Goal: Information Seeking & Learning: Learn about a topic

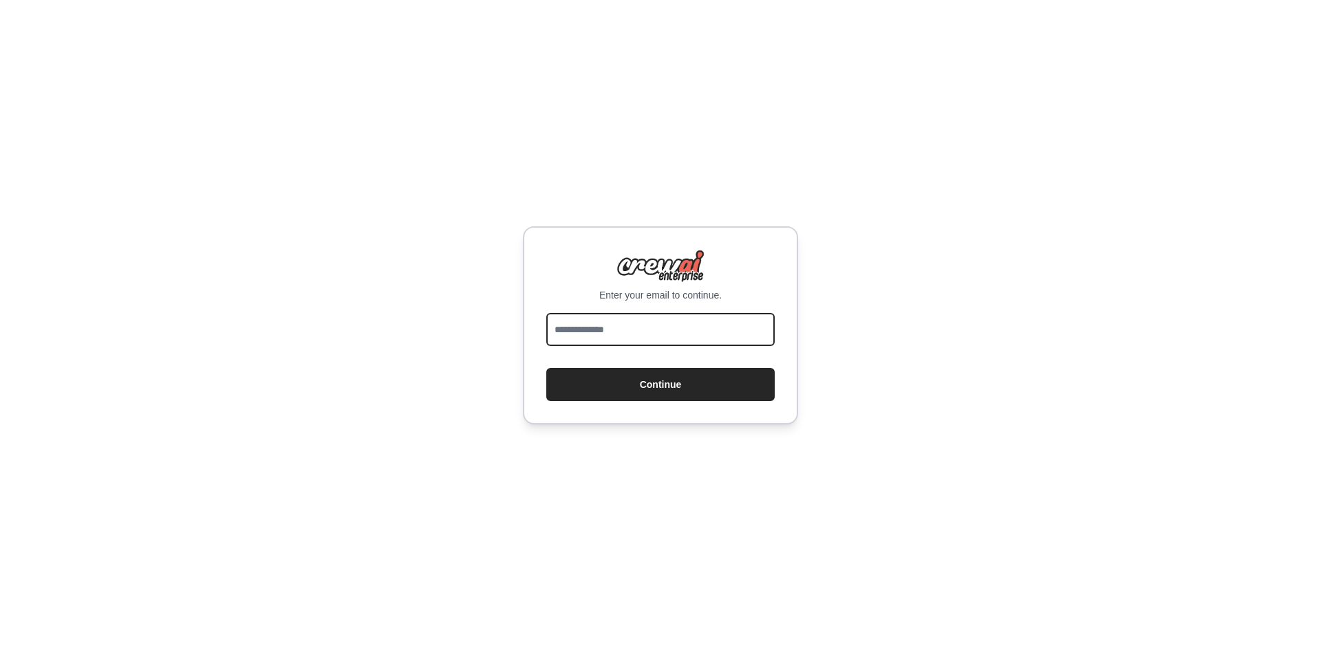
click at [665, 332] on input "email" at bounding box center [660, 329] width 228 height 33
type input "**********"
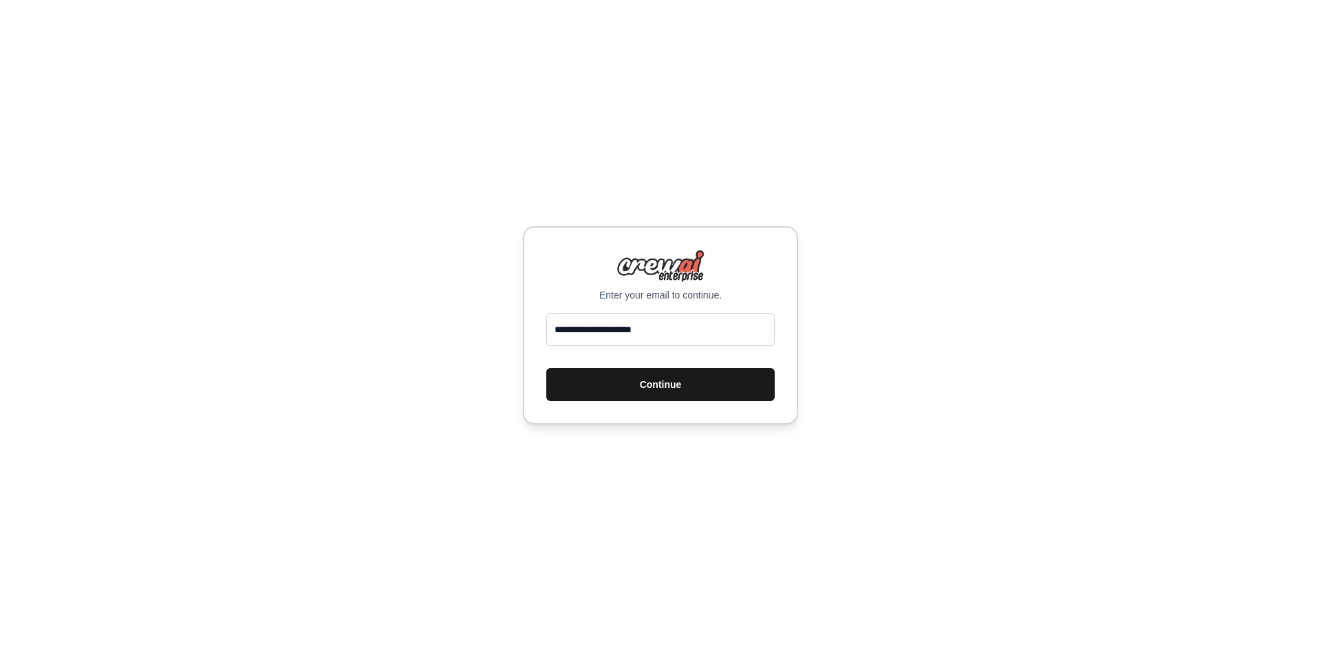
click at [663, 380] on button "Continue" at bounding box center [660, 384] width 228 height 33
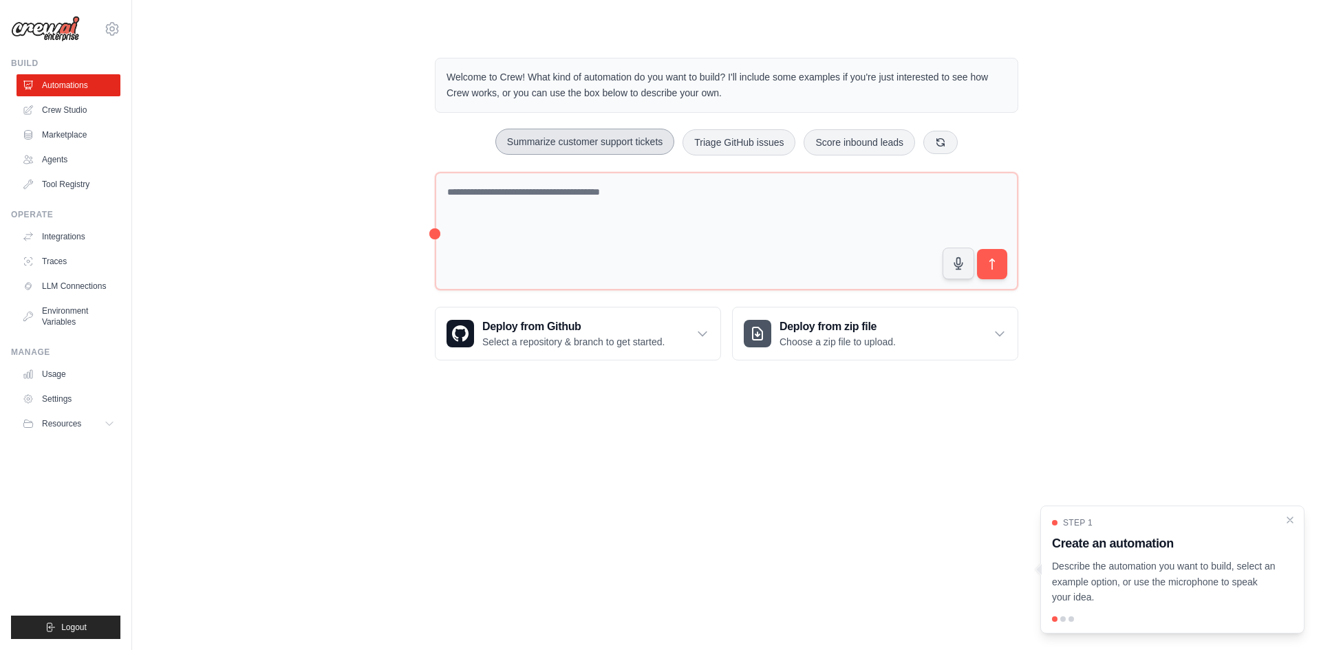
click at [629, 144] on button "Summarize customer support tickets" at bounding box center [584, 142] width 179 height 26
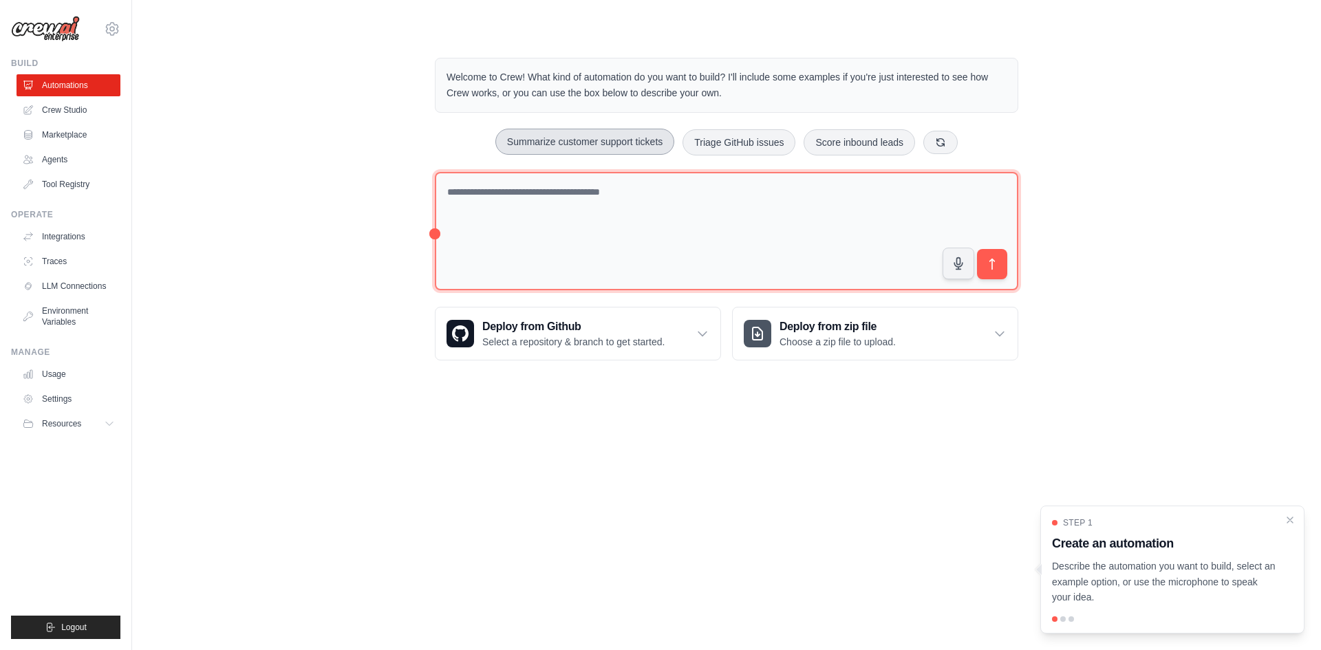
type textarea "**********"
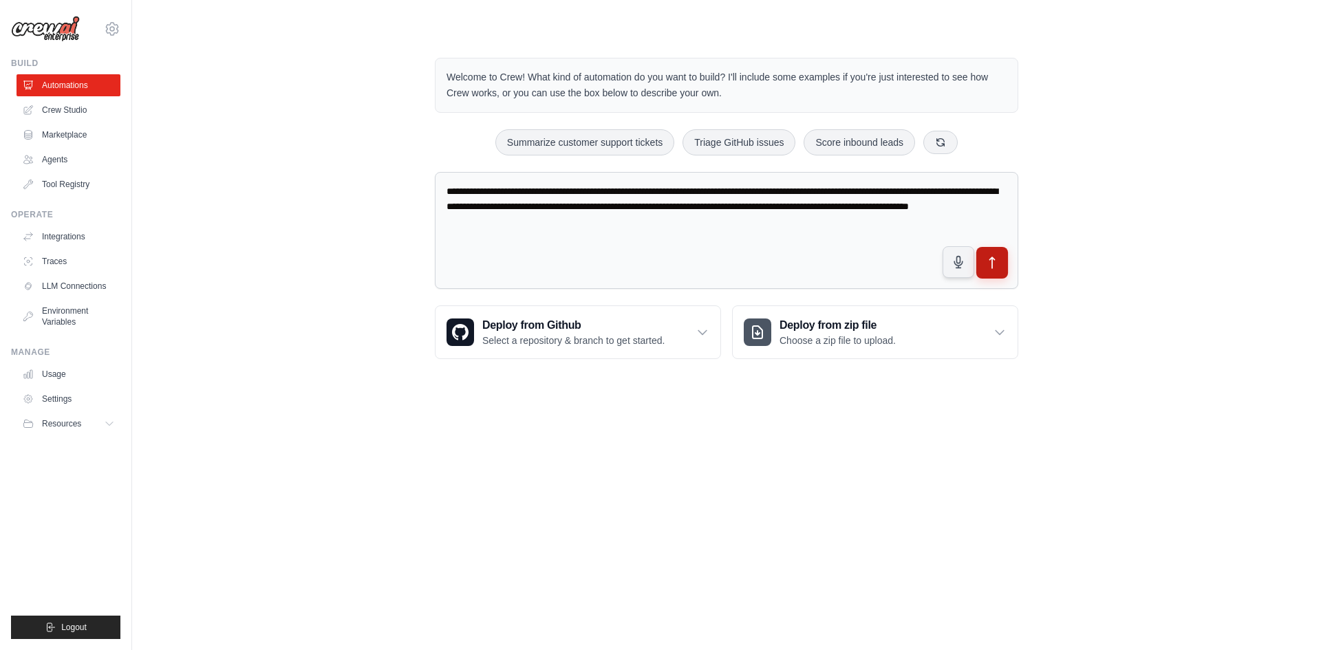
click at [997, 267] on icon "submit" at bounding box center [992, 263] width 14 height 14
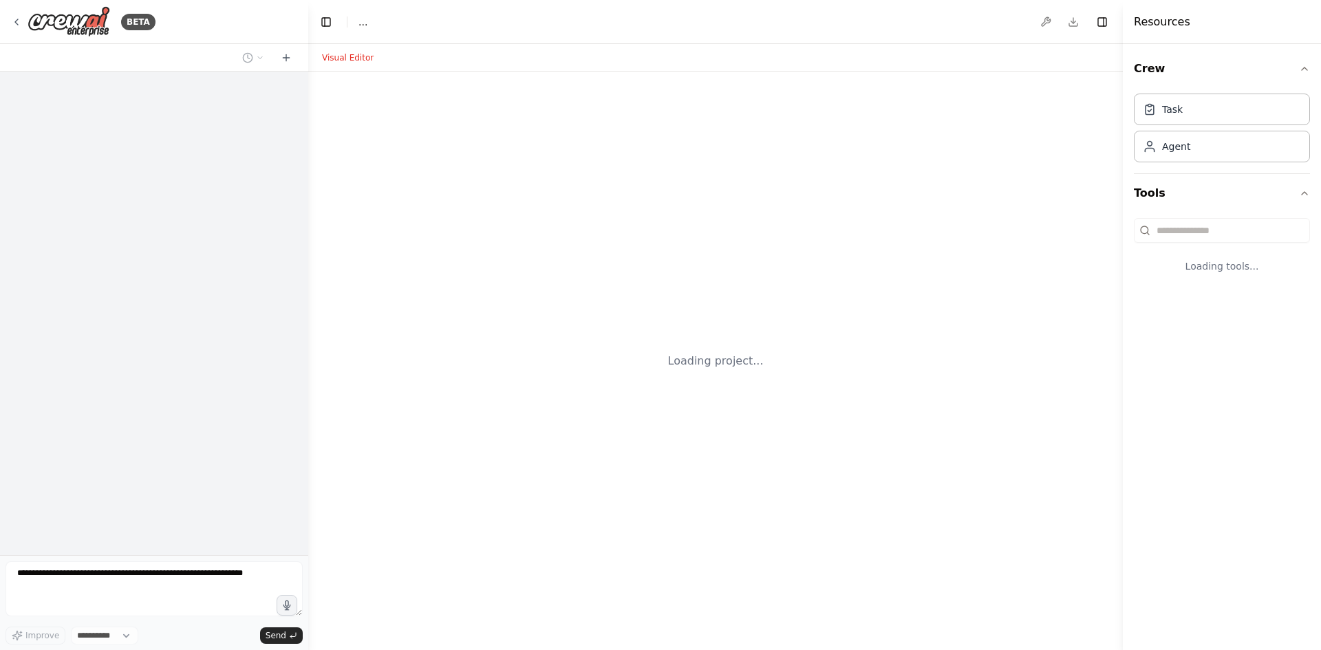
select select "****"
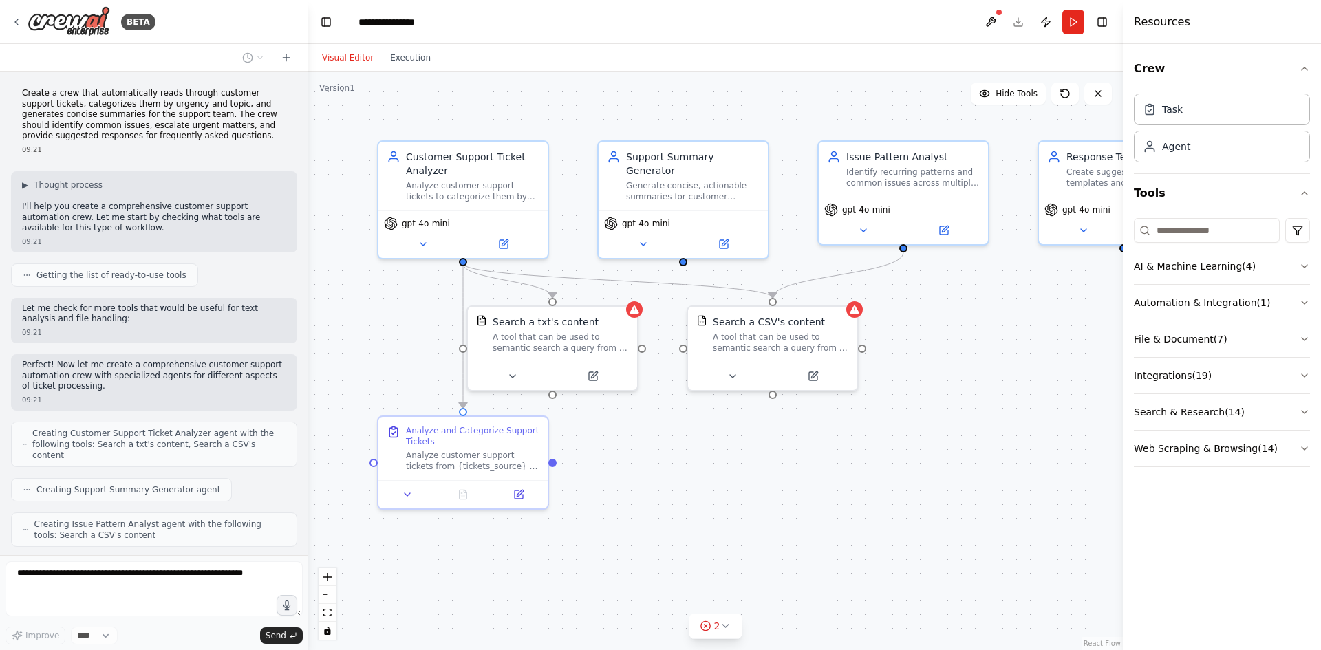
scroll to position [186, 0]
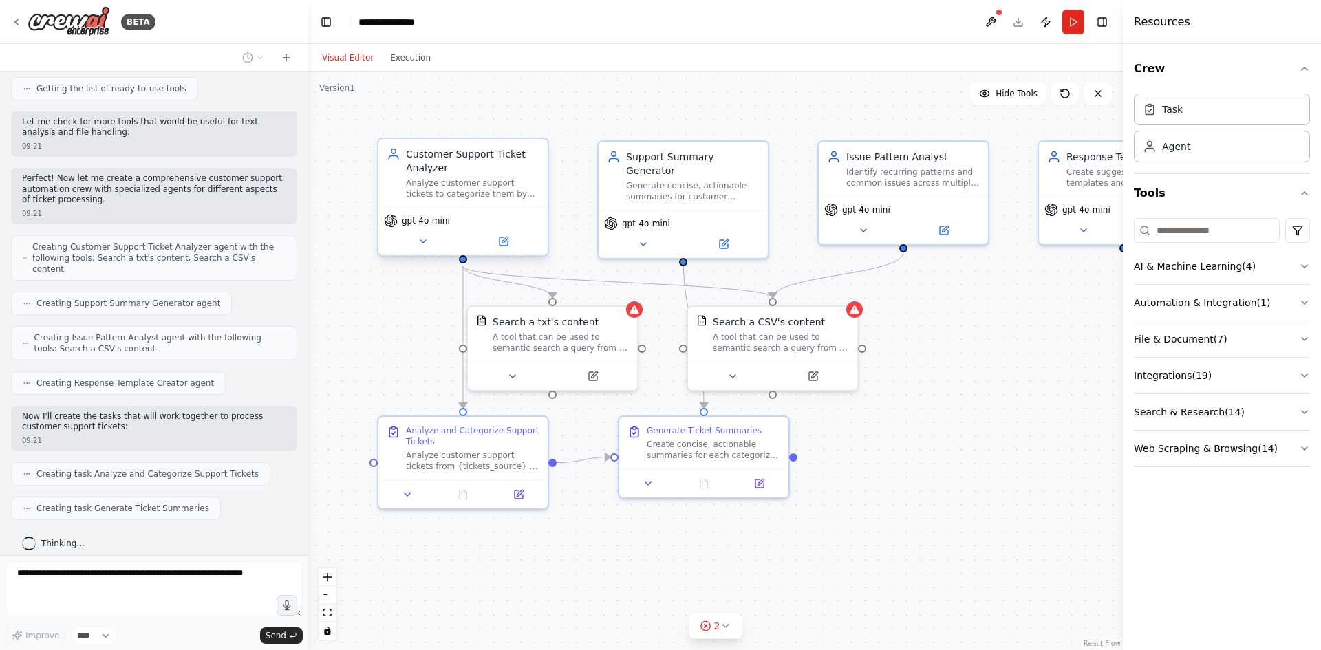
click at [496, 203] on div "Customer Support Ticket Analyzer Analyze customer support tickets to categorize…" at bounding box center [462, 173] width 169 height 69
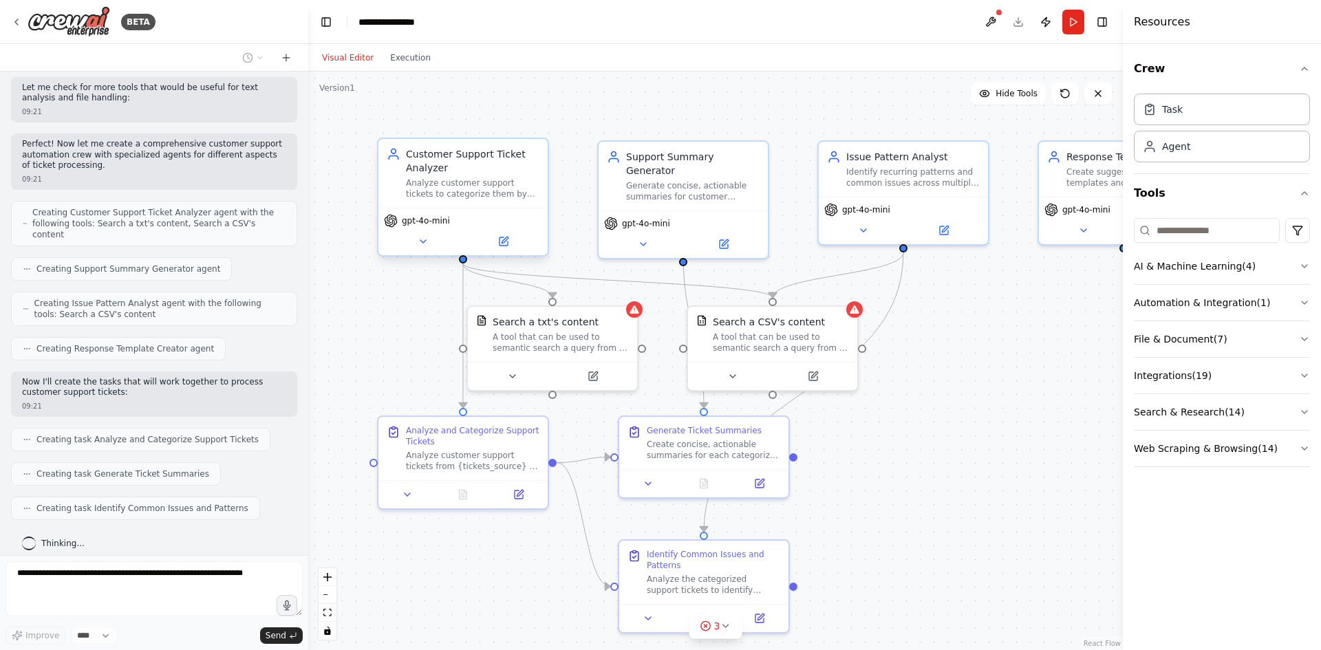
click at [496, 203] on div "Customer Support Ticket Analyzer Analyze customer support tickets to categorize…" at bounding box center [462, 173] width 169 height 69
click at [502, 244] on icon at bounding box center [504, 241] width 8 height 8
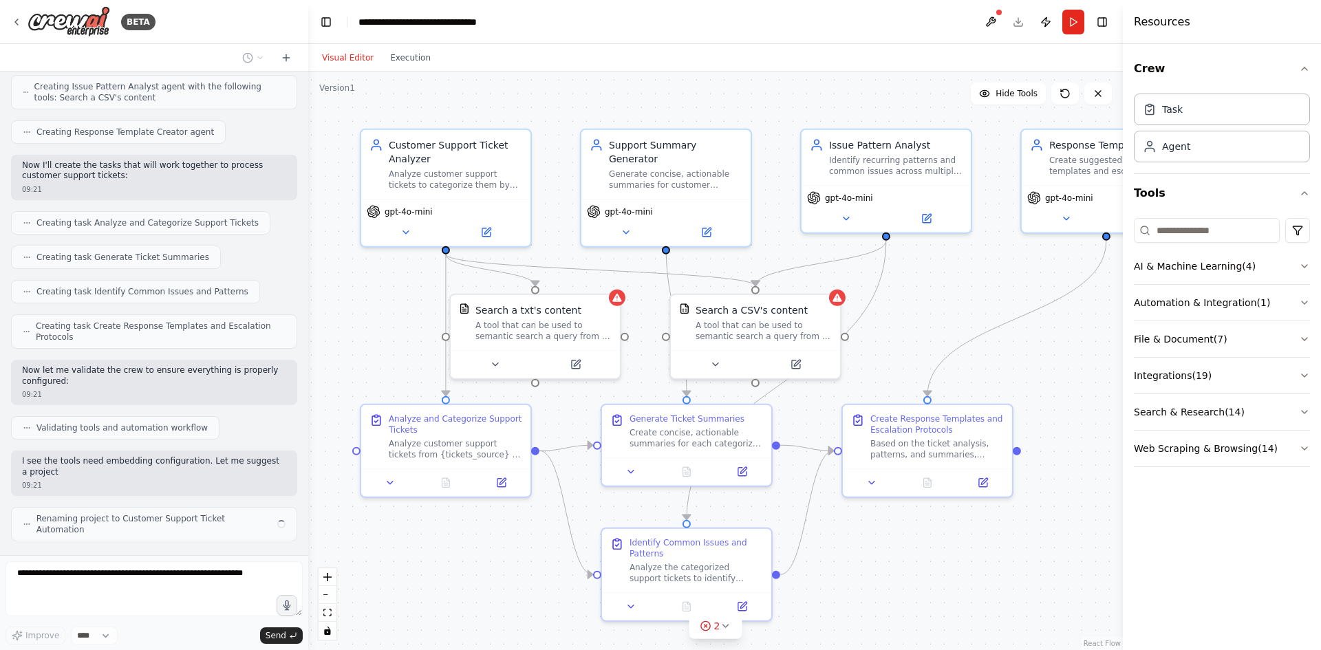
scroll to position [448, 0]
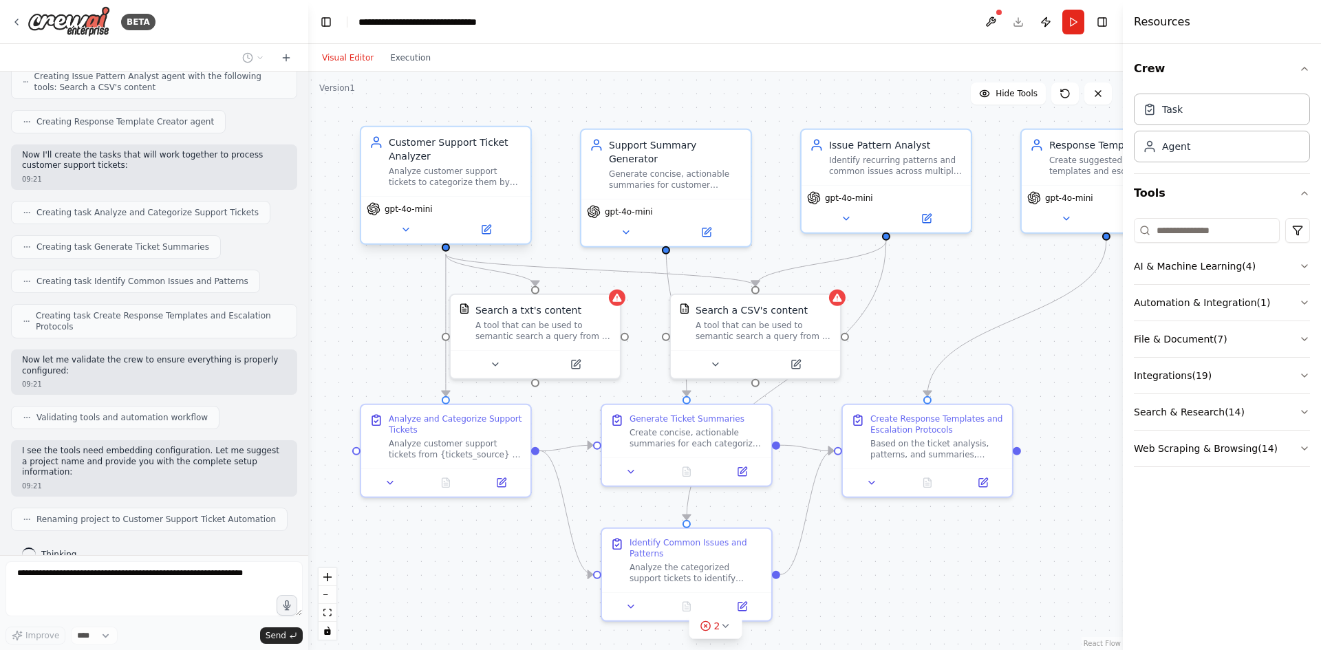
click at [492, 176] on div "Analyze customer support tickets to categorize them by urgency (High, Medium, L…" at bounding box center [456, 177] width 134 height 22
click at [770, 26] on header "**********" at bounding box center [715, 22] width 815 height 44
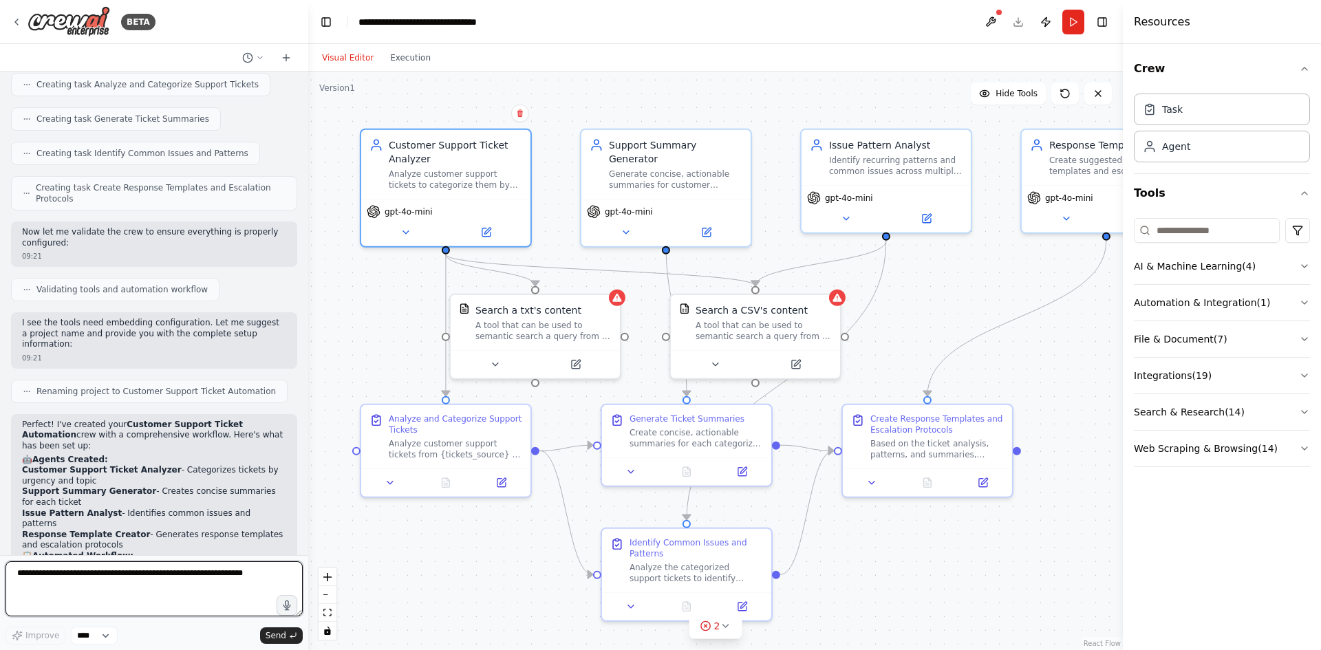
scroll to position [447, 0]
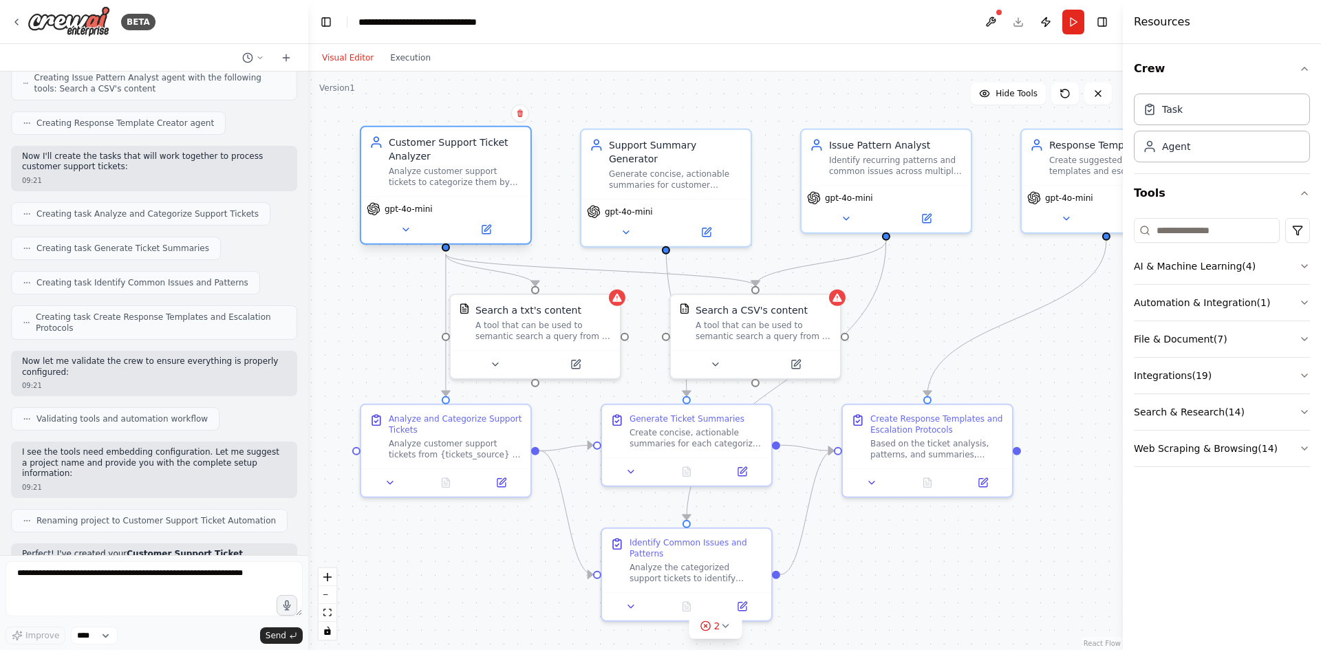
click at [405, 177] on div "Analyze customer support tickets to categorize them by urgency (High, Medium, L…" at bounding box center [456, 177] width 134 height 22
click at [404, 233] on icon at bounding box center [405, 229] width 11 height 11
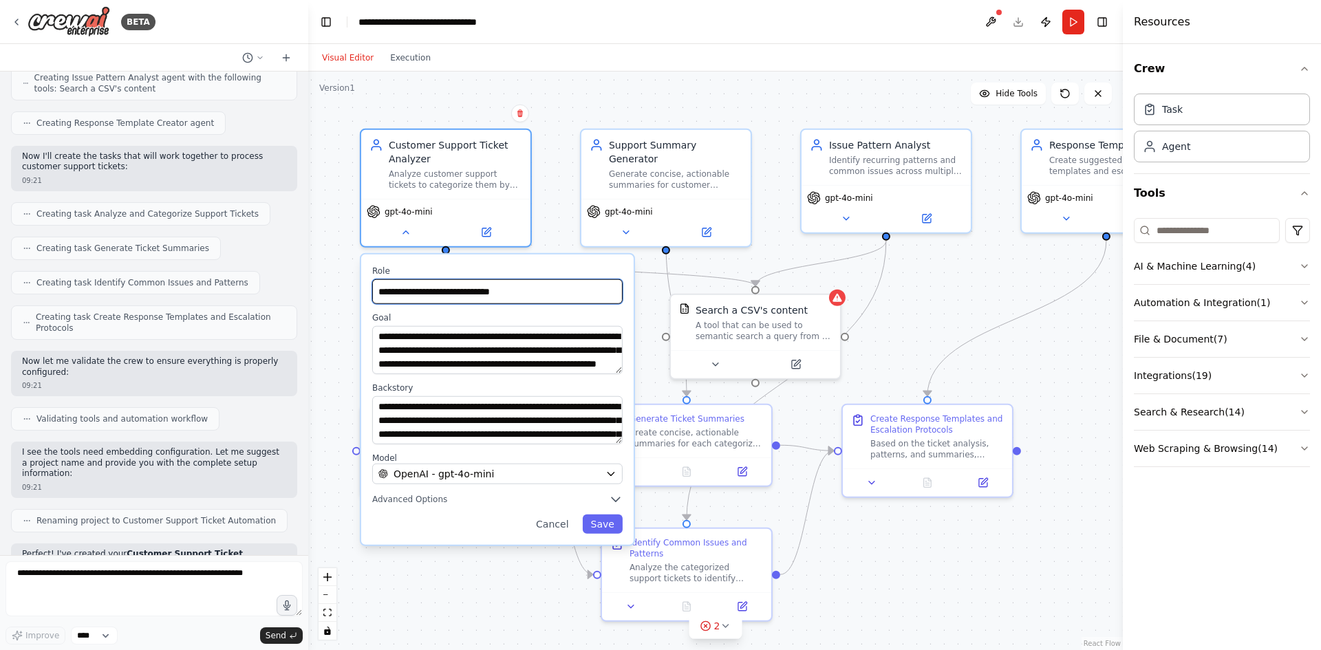
drag, startPoint x: 531, startPoint y: 294, endPoint x: 487, endPoint y: 296, distance: 43.4
click at [487, 296] on input "**********" at bounding box center [497, 291] width 250 height 25
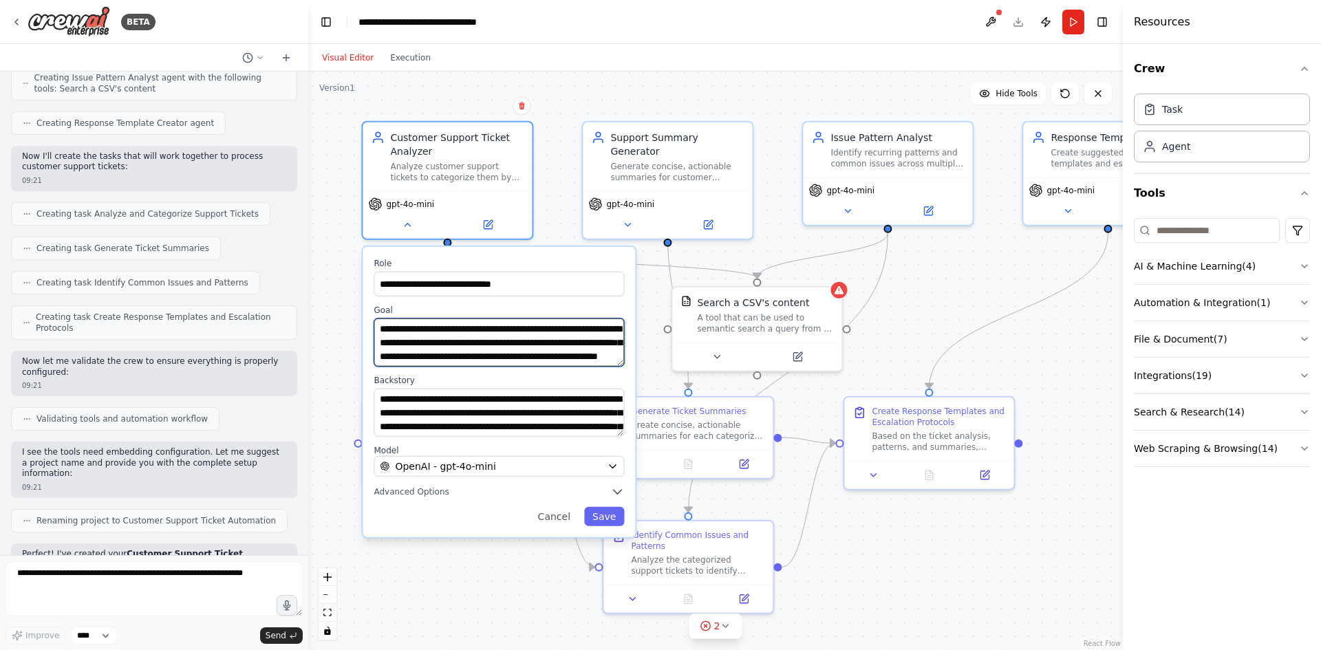
click at [418, 339] on textarea "**********" at bounding box center [499, 343] width 250 height 48
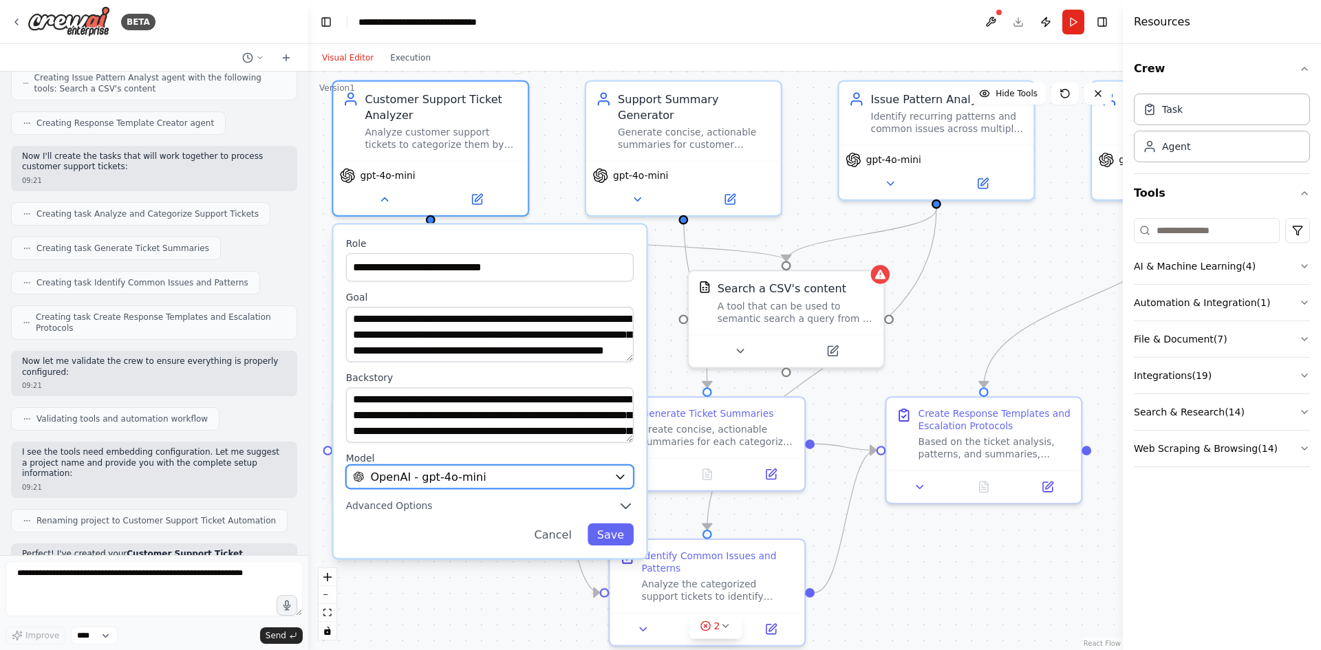
click at [557, 476] on div "OpenAI - gpt-4o-mini" at bounding box center [480, 477] width 255 height 16
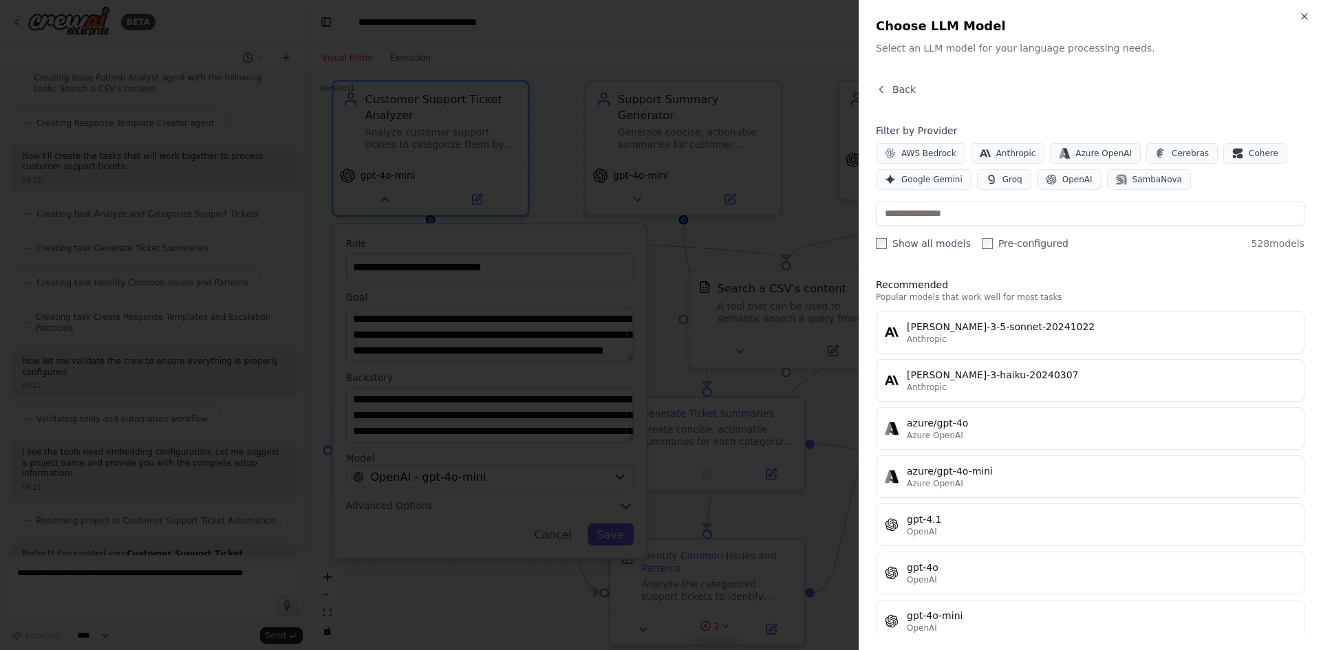
click at [593, 409] on div at bounding box center [660, 325] width 1321 height 650
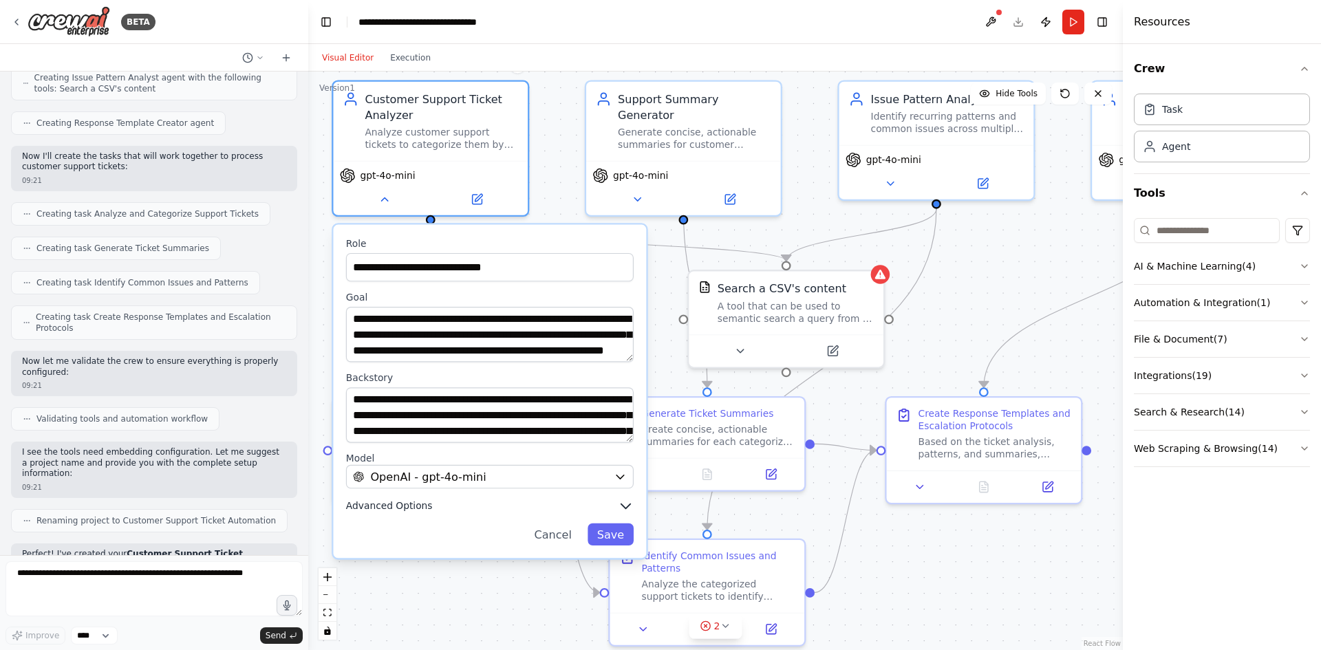
click at [431, 509] on button "Advanced Options" at bounding box center [490, 506] width 288 height 16
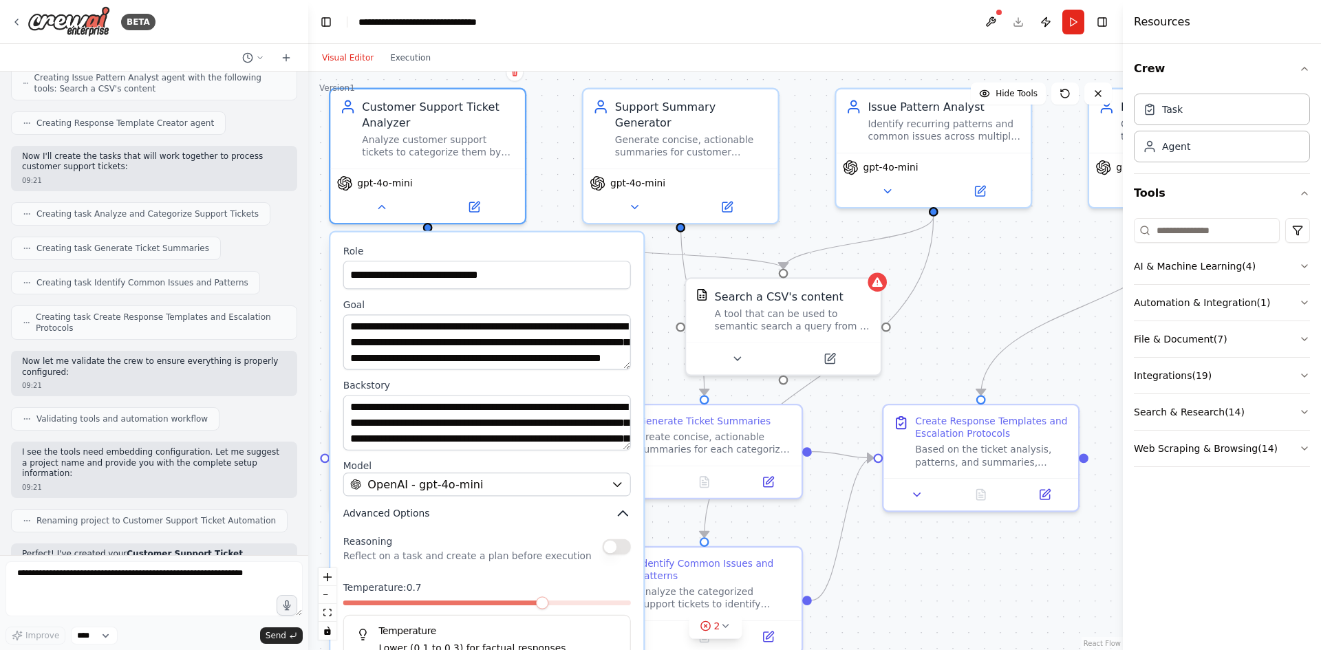
click at [624, 515] on icon "button" at bounding box center [623, 513] width 9 height 5
click at [619, 490] on icon "button" at bounding box center [617, 484] width 12 height 12
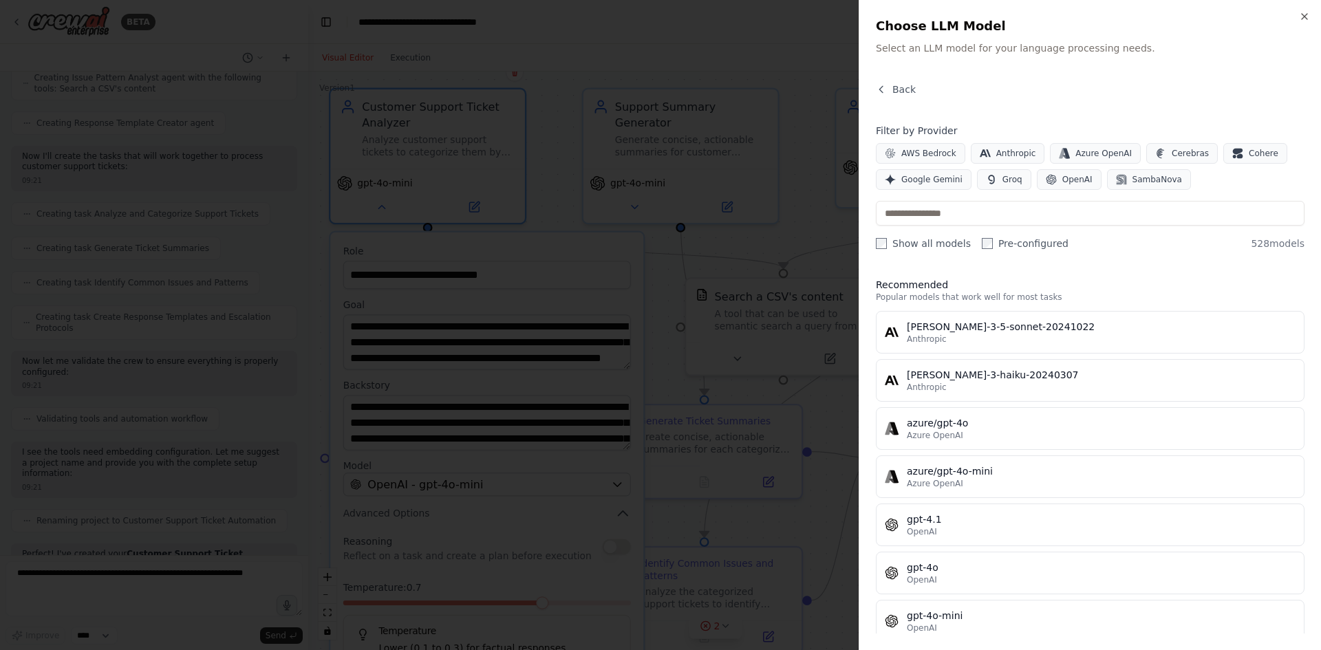
click at [660, 344] on div at bounding box center [660, 325] width 1321 height 650
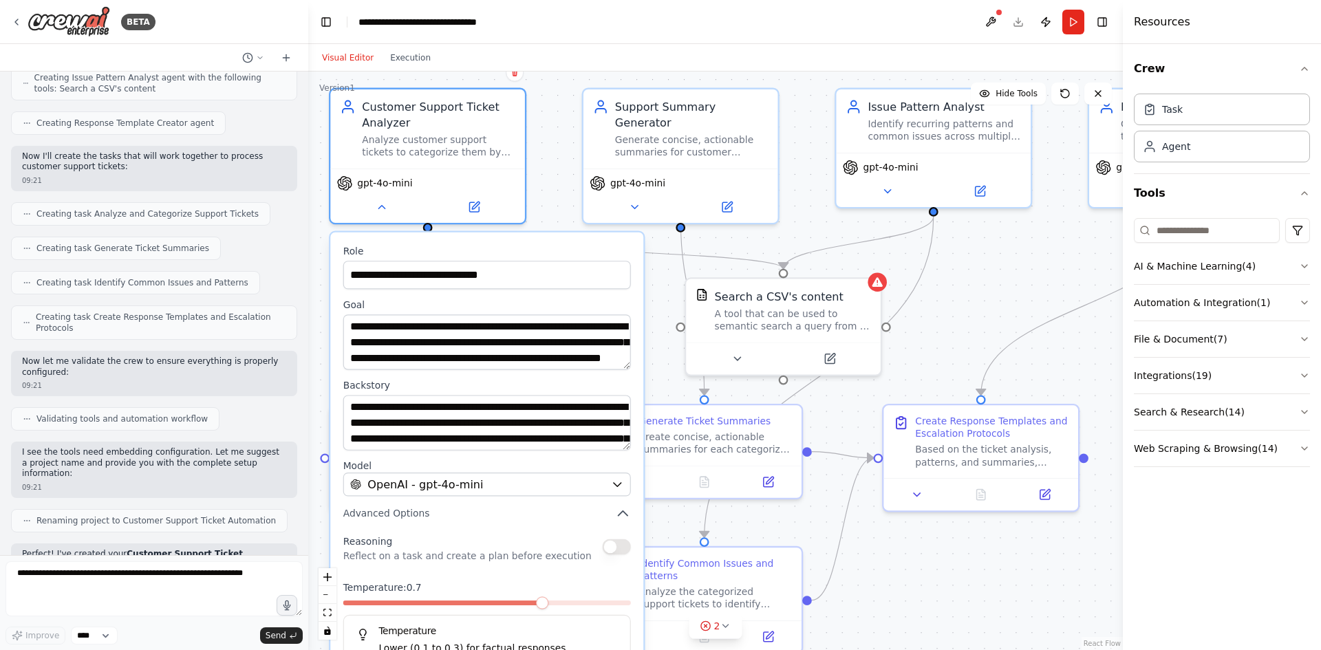
click at [354, 389] on label "Backstory" at bounding box center [487, 385] width 288 height 12
drag, startPoint x: 388, startPoint y: 383, endPoint x: 341, endPoint y: 385, distance: 46.8
click at [343, 385] on label "Backstory" at bounding box center [487, 385] width 288 height 12
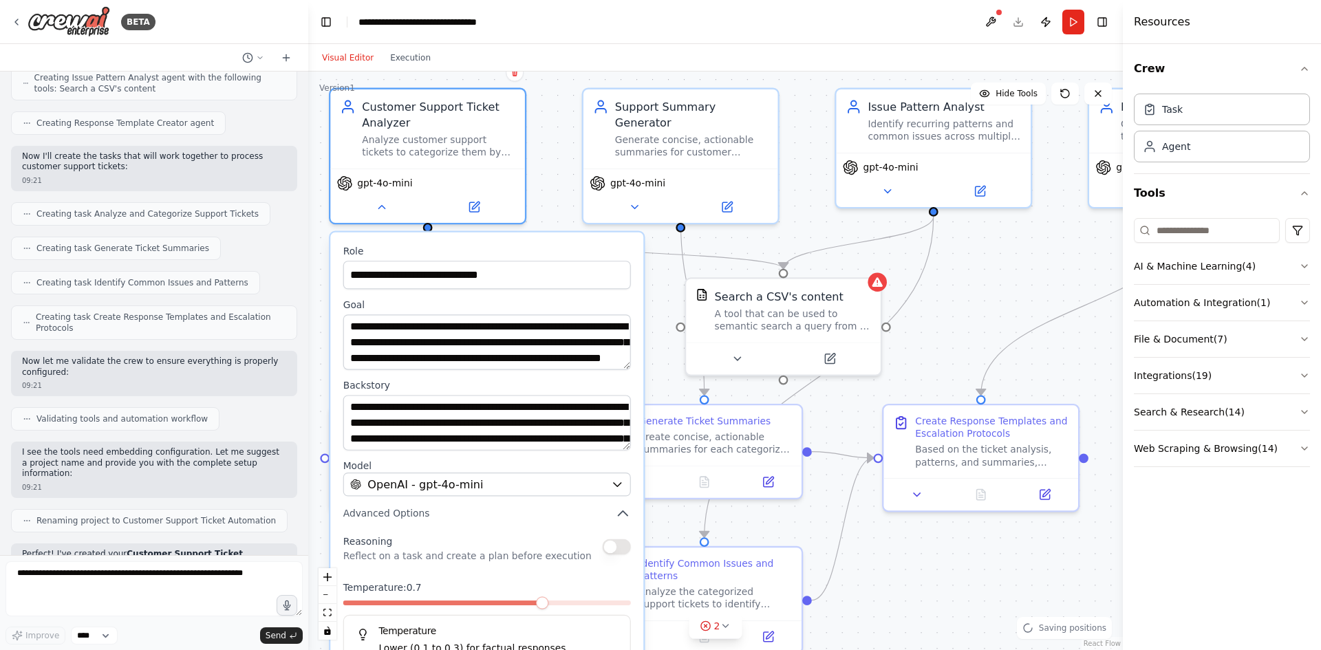
drag, startPoint x: 372, startPoint y: 383, endPoint x: 410, endPoint y: 378, distance: 38.8
click at [410, 378] on div "**********" at bounding box center [486, 480] width 313 height 494
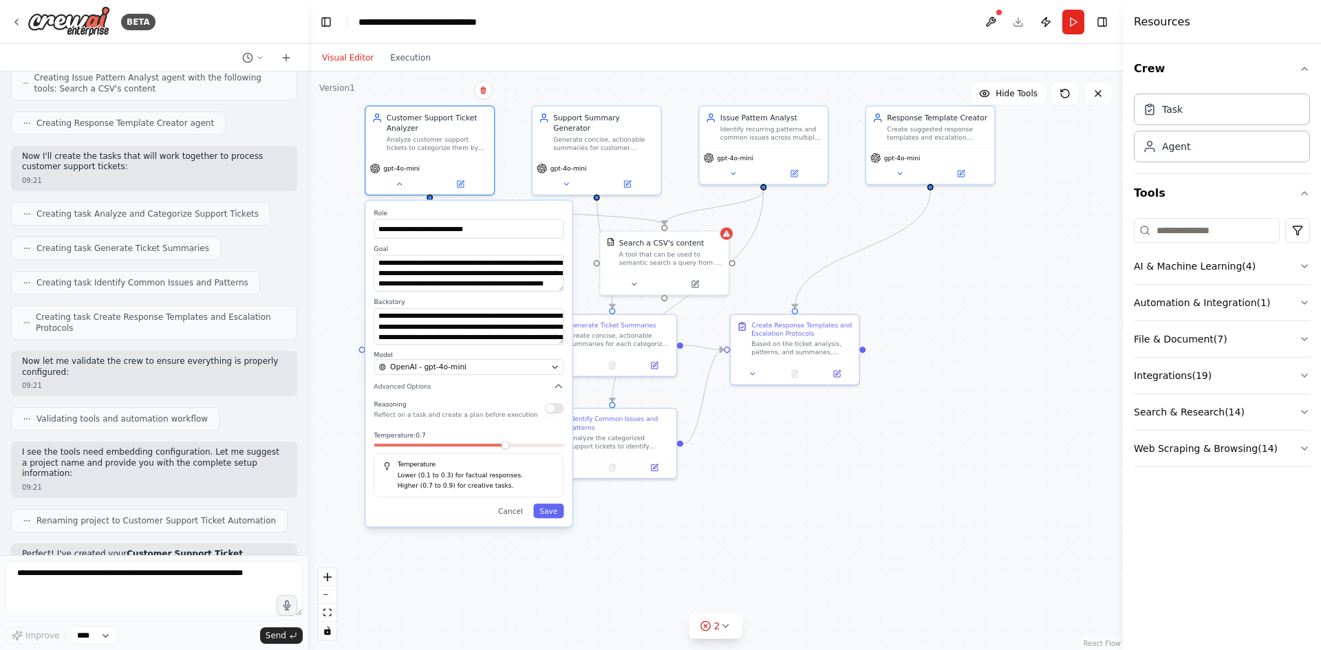
click at [429, 93] on div ".deletable-edge-delete-btn { width: 20px; height: 20px; border: 0px solid #ffff…" at bounding box center [715, 361] width 815 height 579
click at [396, 189] on div "gpt-4o-mini" at bounding box center [429, 174] width 128 height 36
click at [401, 179] on icon at bounding box center [398, 182] width 8 height 8
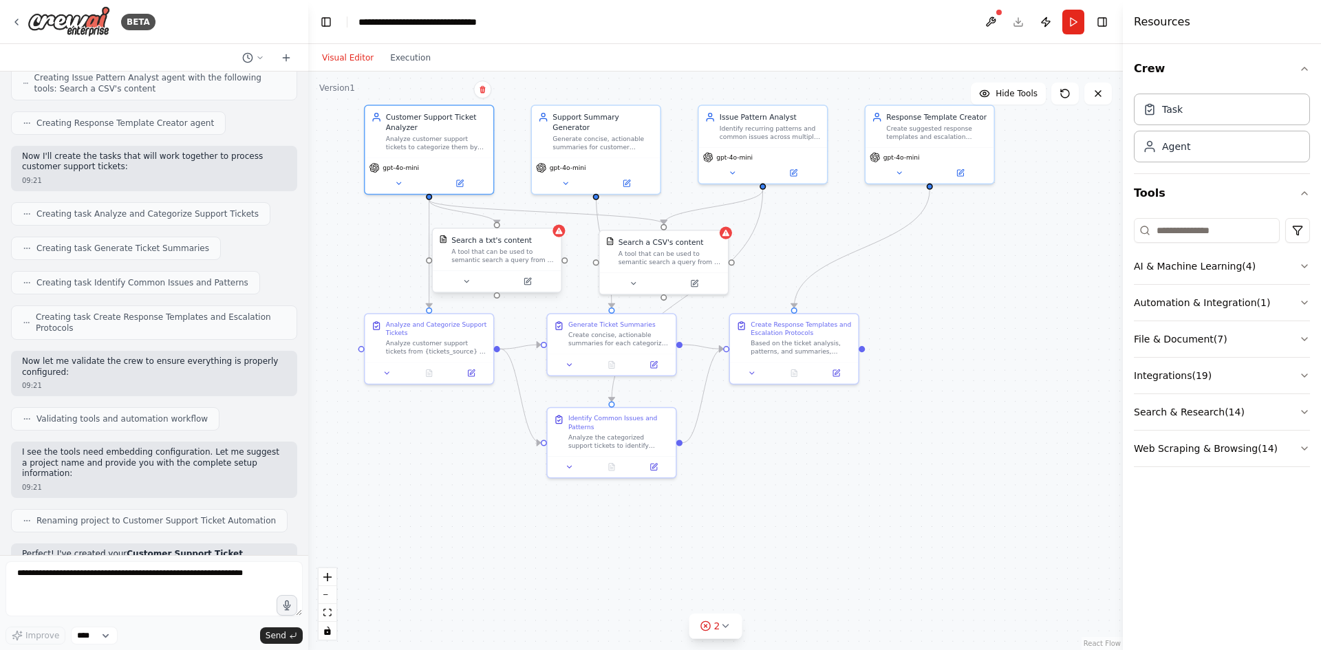
click at [504, 250] on div "A tool that can be used to semantic search a query from a txt's content." at bounding box center [502, 256] width 103 height 17
click at [504, 251] on div "A tool that can be used to semantic search a query from a txt's content." at bounding box center [502, 256] width 103 height 17
click at [466, 281] on icon at bounding box center [467, 282] width 4 height 2
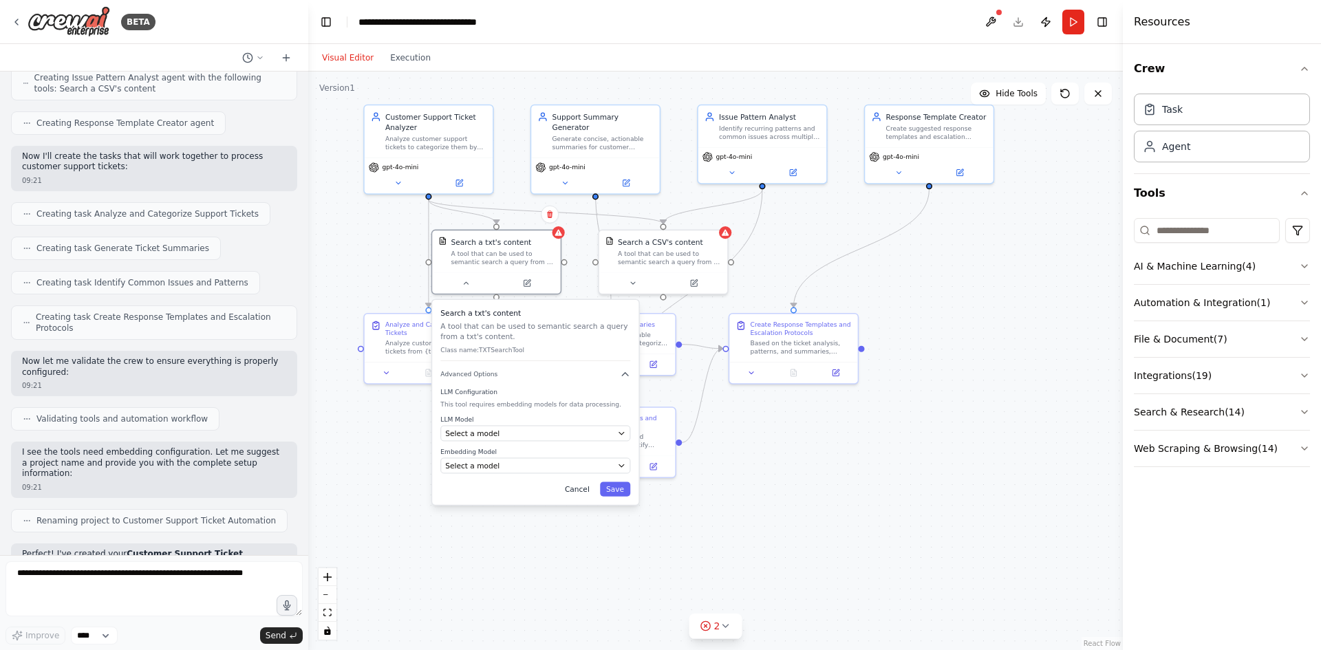
click at [581, 496] on button "Cancel" at bounding box center [577, 489] width 37 height 14
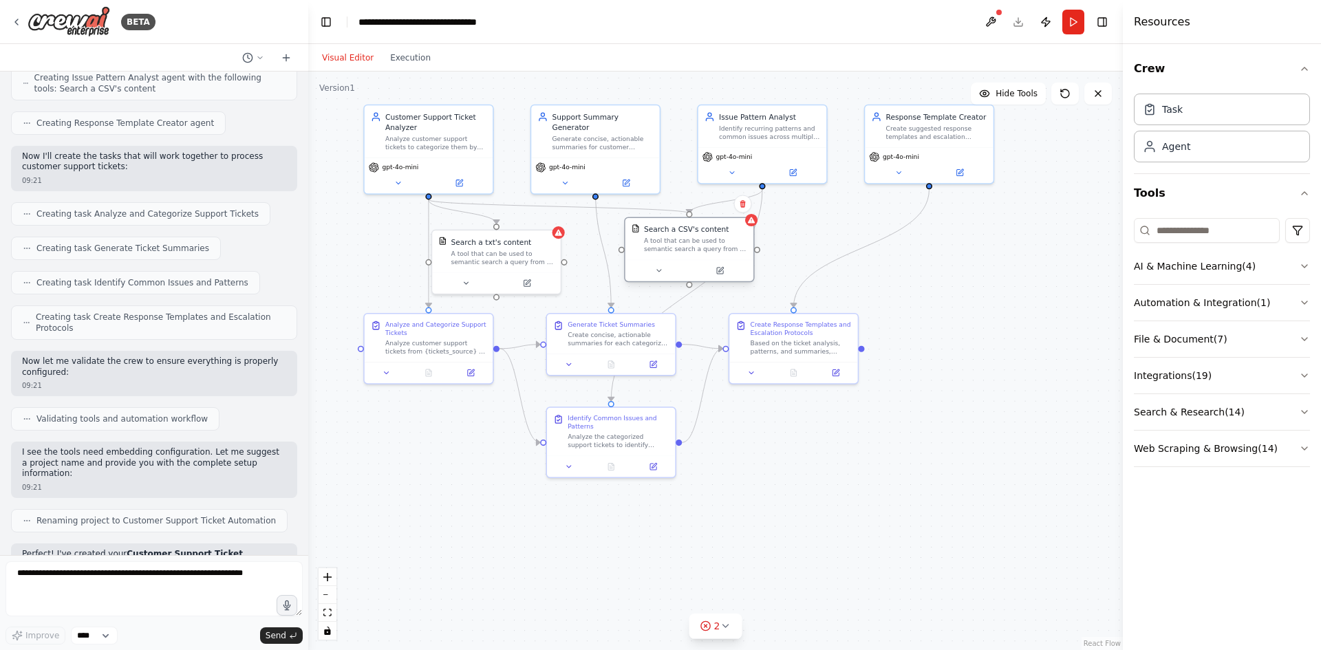
drag, startPoint x: 654, startPoint y: 260, endPoint x: 681, endPoint y: 250, distance: 28.1
click at [681, 250] on div "A tool that can be used to semantic search a query from a CSV's content." at bounding box center [695, 245] width 103 height 17
drag, startPoint x: 428, startPoint y: 341, endPoint x: 412, endPoint y: 345, distance: 17.0
click at [412, 345] on div "Analyze and Categorize Support Tickets Analyze customer support tickets from {t…" at bounding box center [415, 347] width 101 height 36
click at [370, 390] on div at bounding box center [407, 380] width 128 height 21
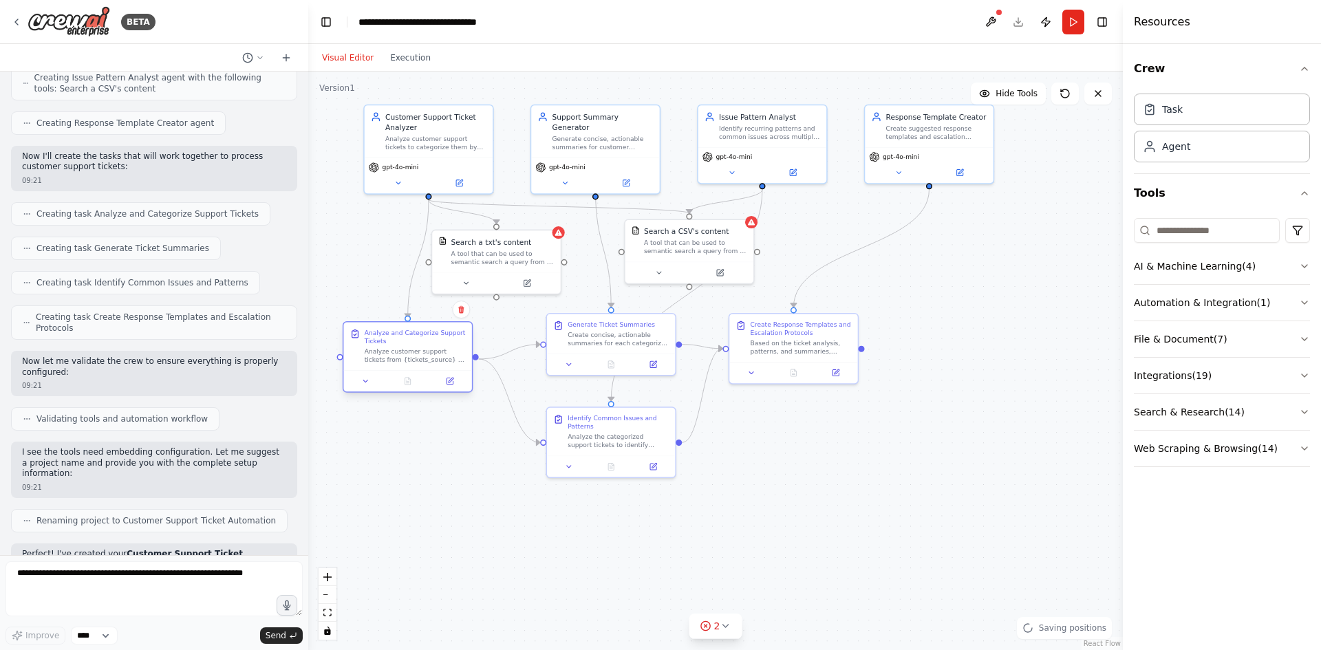
click at [363, 388] on div at bounding box center [407, 380] width 128 height 21
click at [366, 383] on icon at bounding box center [365, 381] width 8 height 8
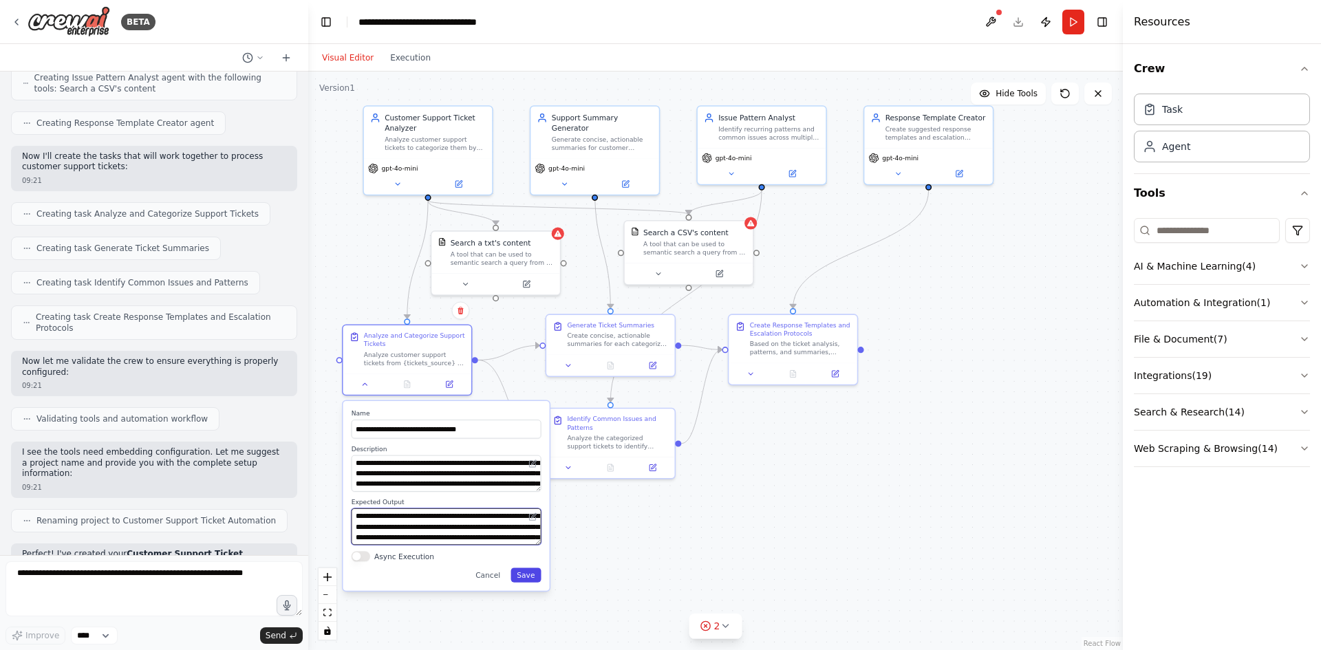
drag, startPoint x: 537, startPoint y: 544, endPoint x: 540, endPoint y: 572, distance: 27.7
click at [540, 577] on div "**********" at bounding box center [446, 496] width 206 height 190
click at [495, 576] on button "Cancel" at bounding box center [487, 575] width 37 height 14
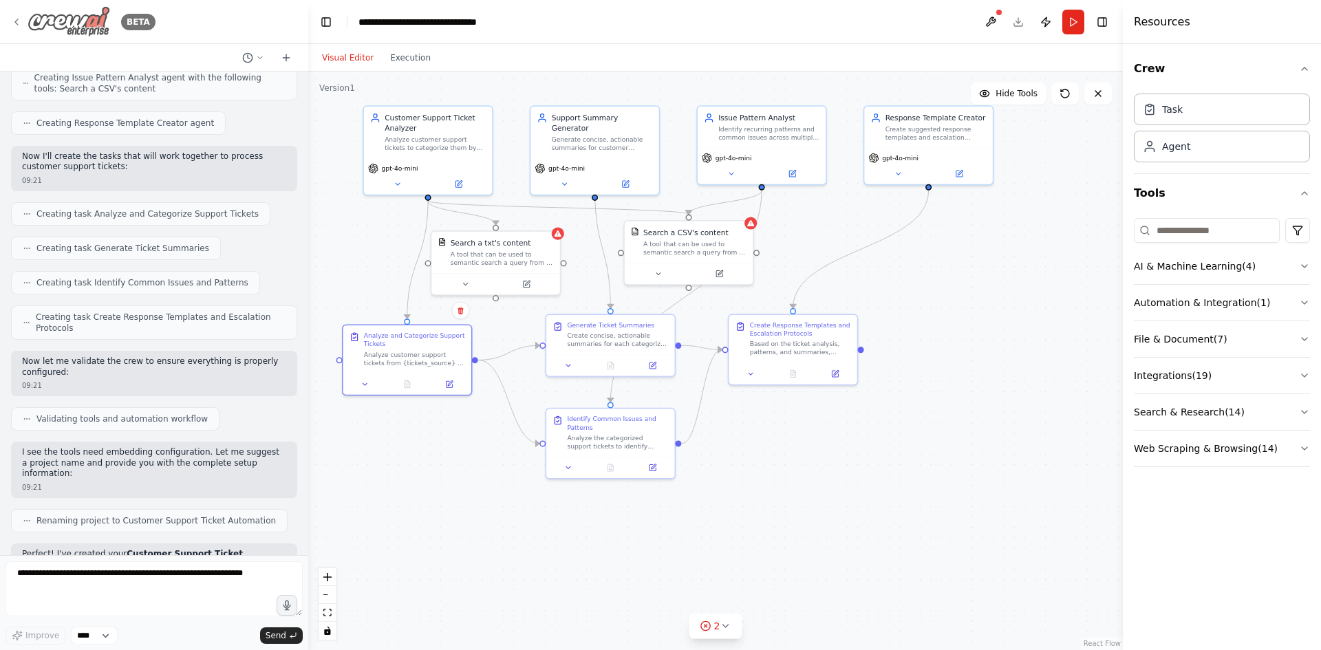
click at [62, 25] on img at bounding box center [69, 21] width 83 height 31
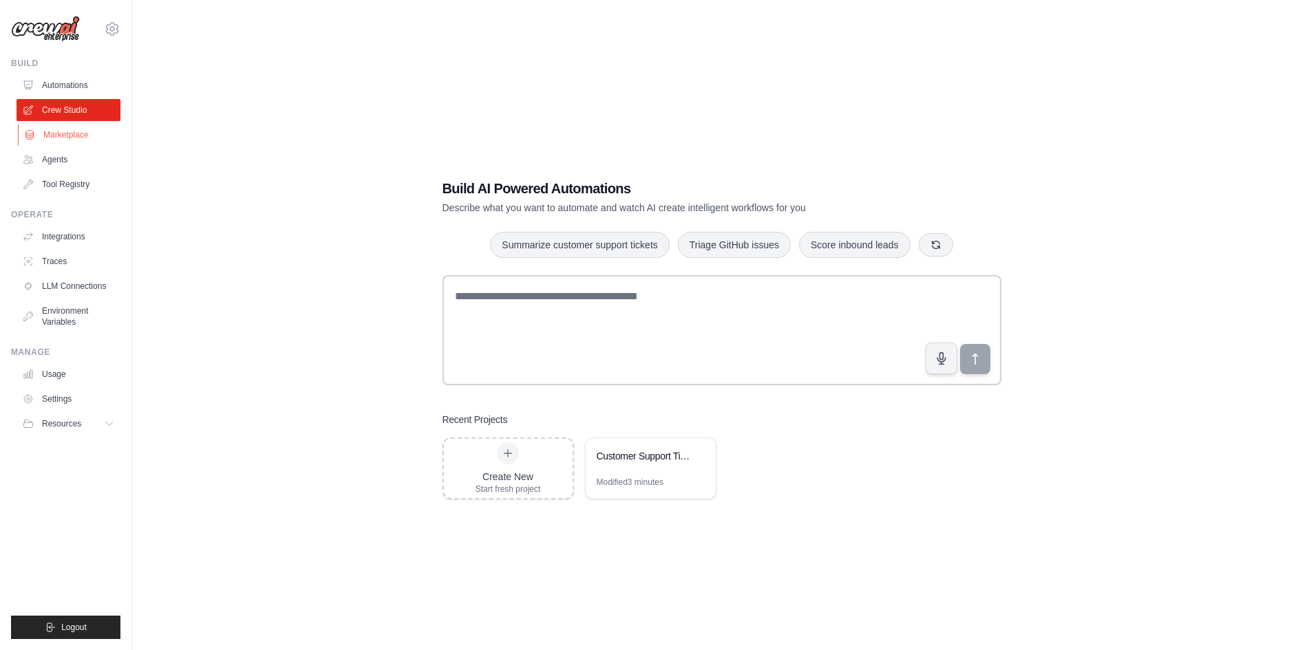
click at [70, 145] on link "Marketplace" at bounding box center [70, 135] width 104 height 22
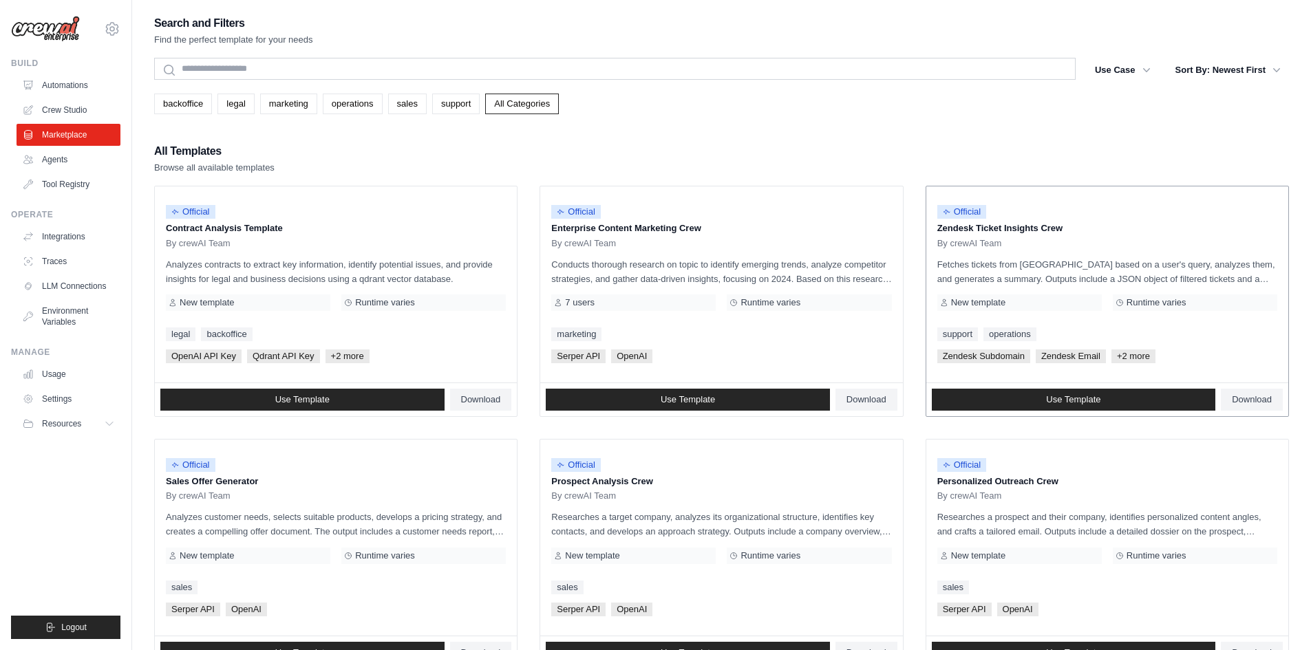
click at [957, 230] on p "Zendesk Ticket Insights Crew" at bounding box center [1107, 229] width 340 height 14
click at [990, 231] on p "Zendesk Ticket Insights Crew" at bounding box center [1107, 229] width 340 height 14
click at [1025, 407] on link "Use Template" at bounding box center [1074, 400] width 284 height 22
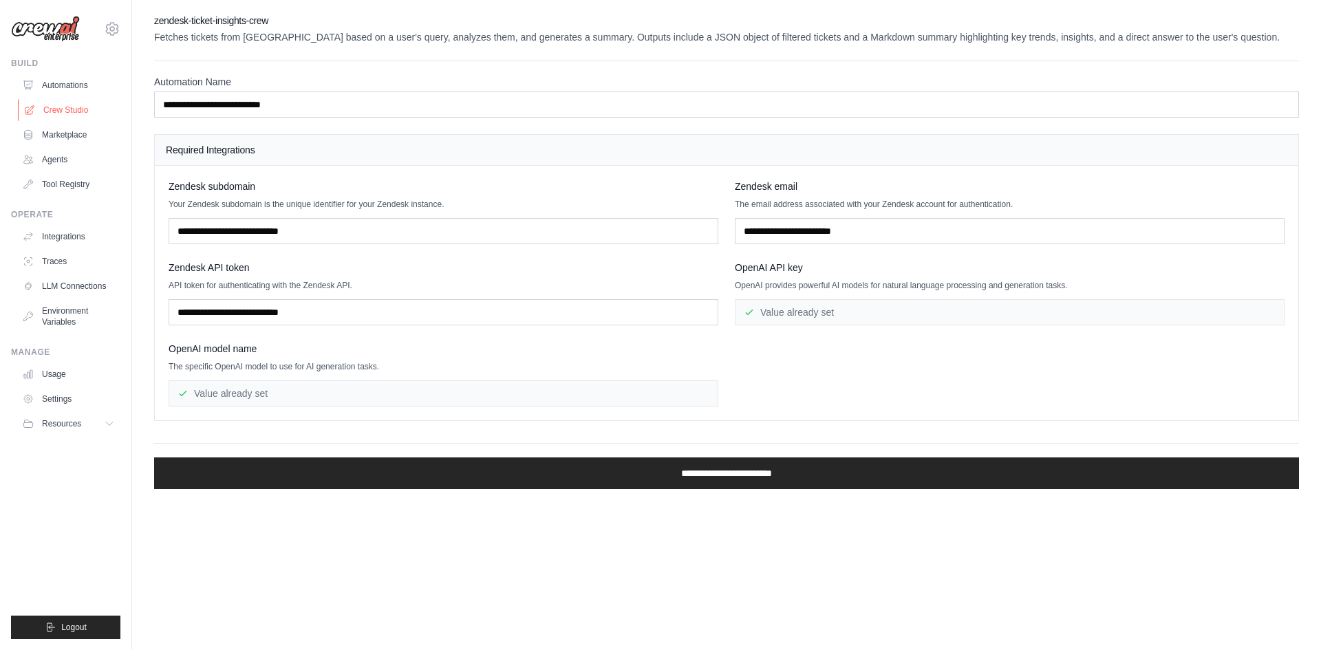
click at [58, 116] on link "Crew Studio" at bounding box center [70, 110] width 104 height 22
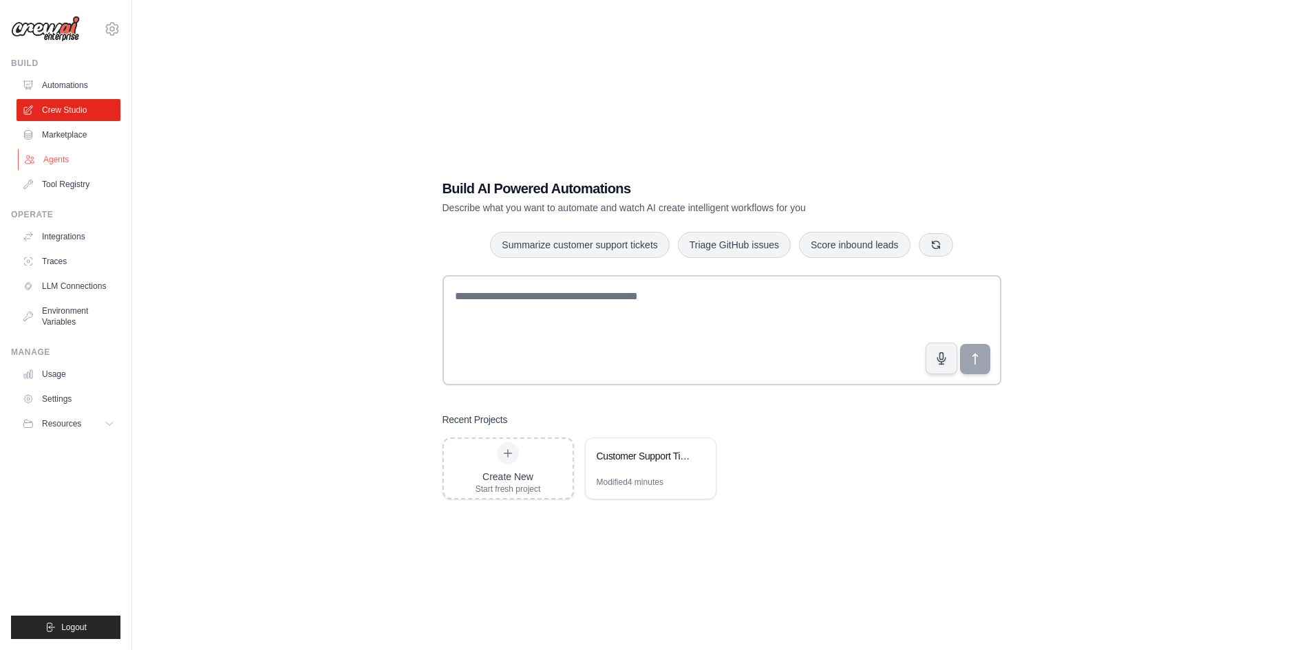
click at [62, 160] on link "Agents" at bounding box center [70, 160] width 104 height 22
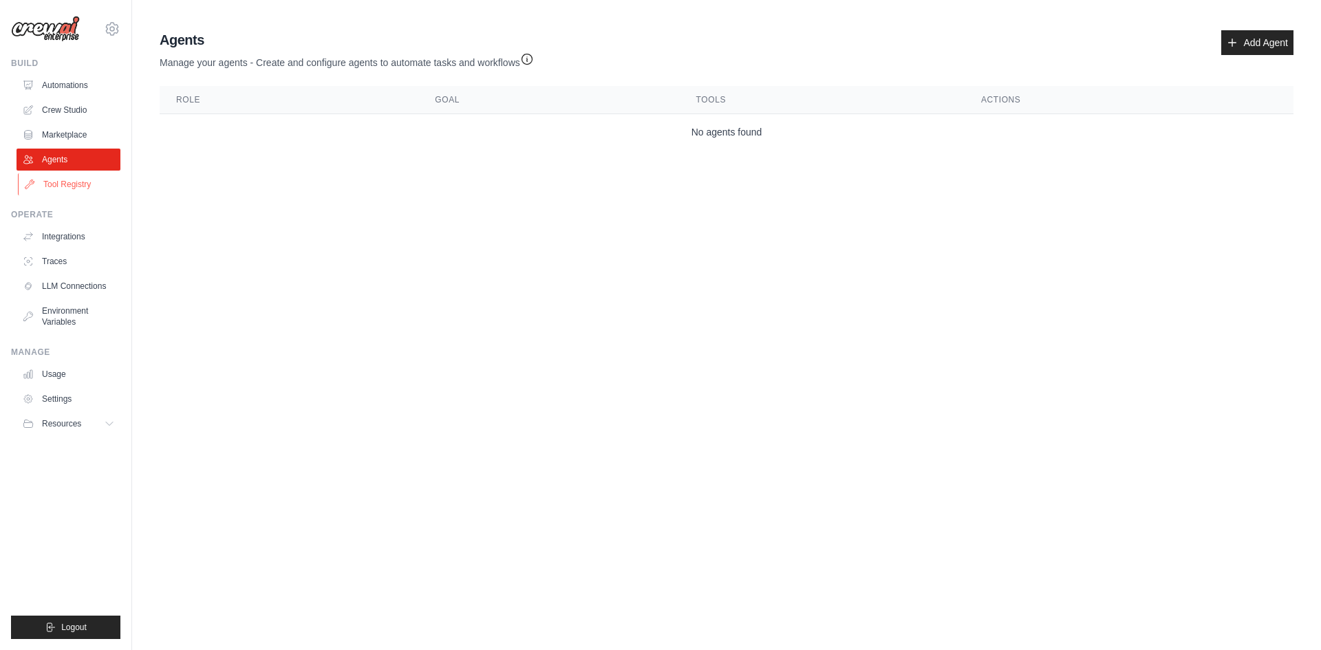
click at [69, 191] on link "Tool Registry" at bounding box center [70, 184] width 104 height 22
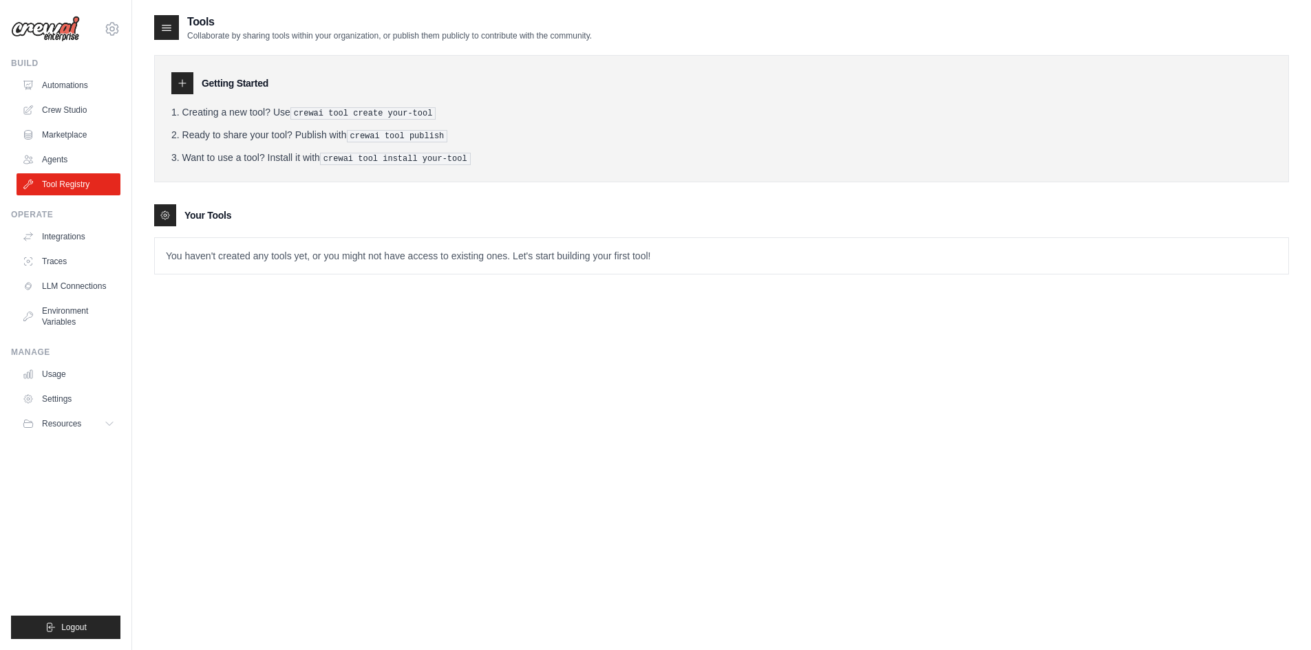
click at [70, 224] on div "Operate Integrations Traces LLM Connections Environment Variables" at bounding box center [65, 271] width 109 height 124
click at [70, 235] on link "Integrations" at bounding box center [70, 237] width 104 height 22
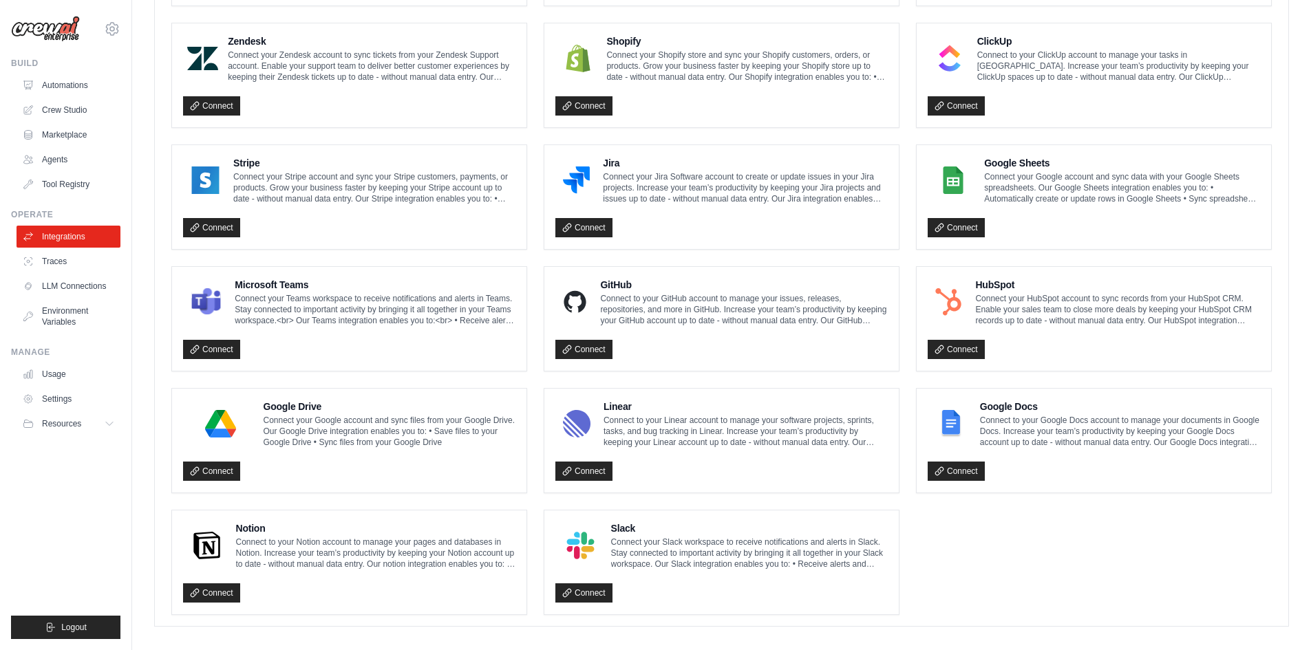
scroll to position [644, 0]
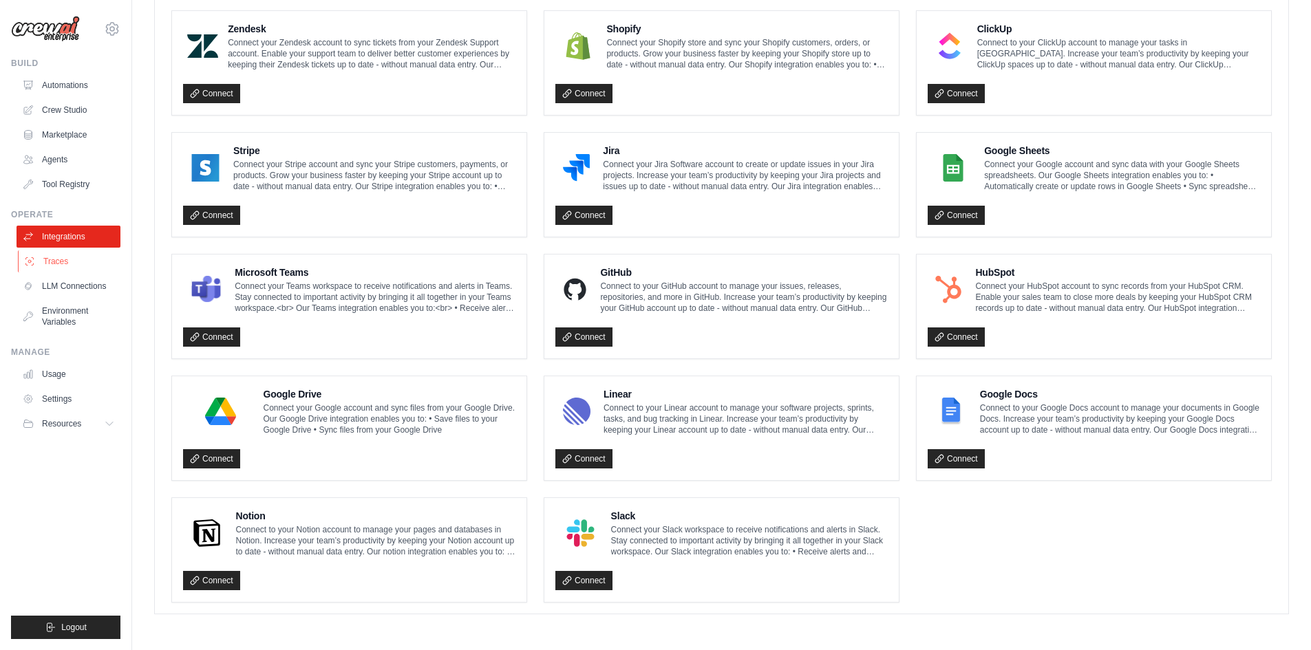
click at [50, 260] on link "Traces" at bounding box center [70, 261] width 104 height 22
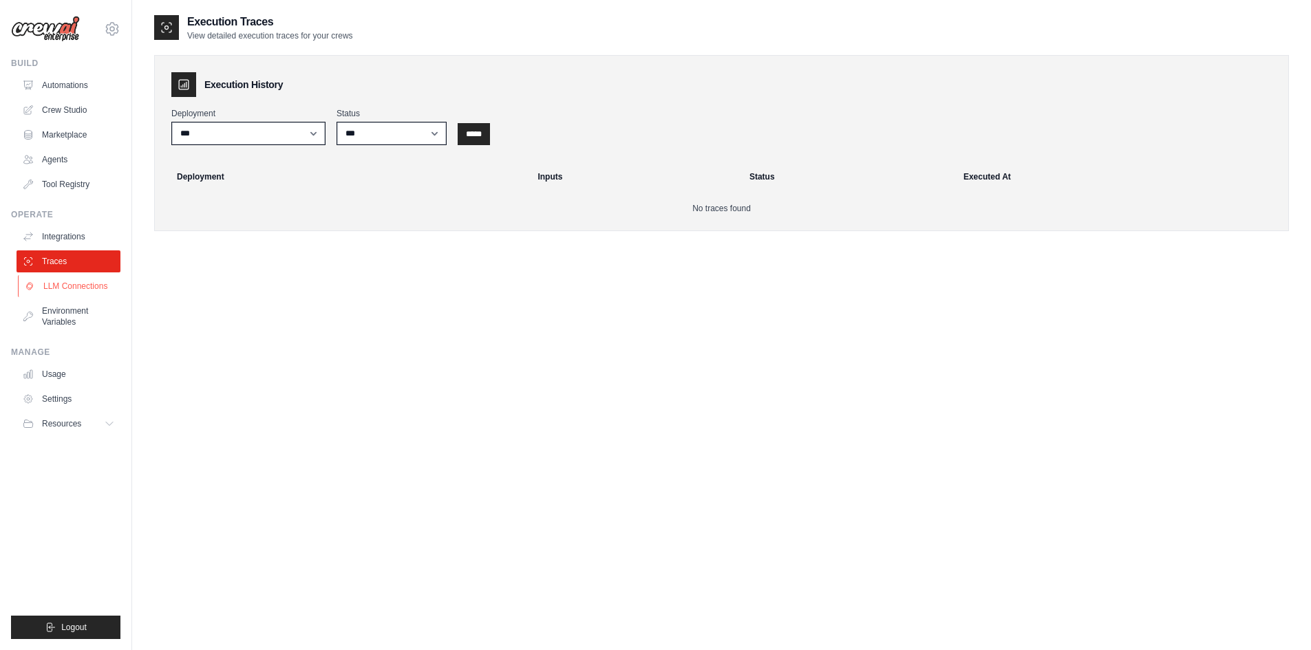
click at [58, 289] on link "LLM Connections" at bounding box center [70, 286] width 104 height 22
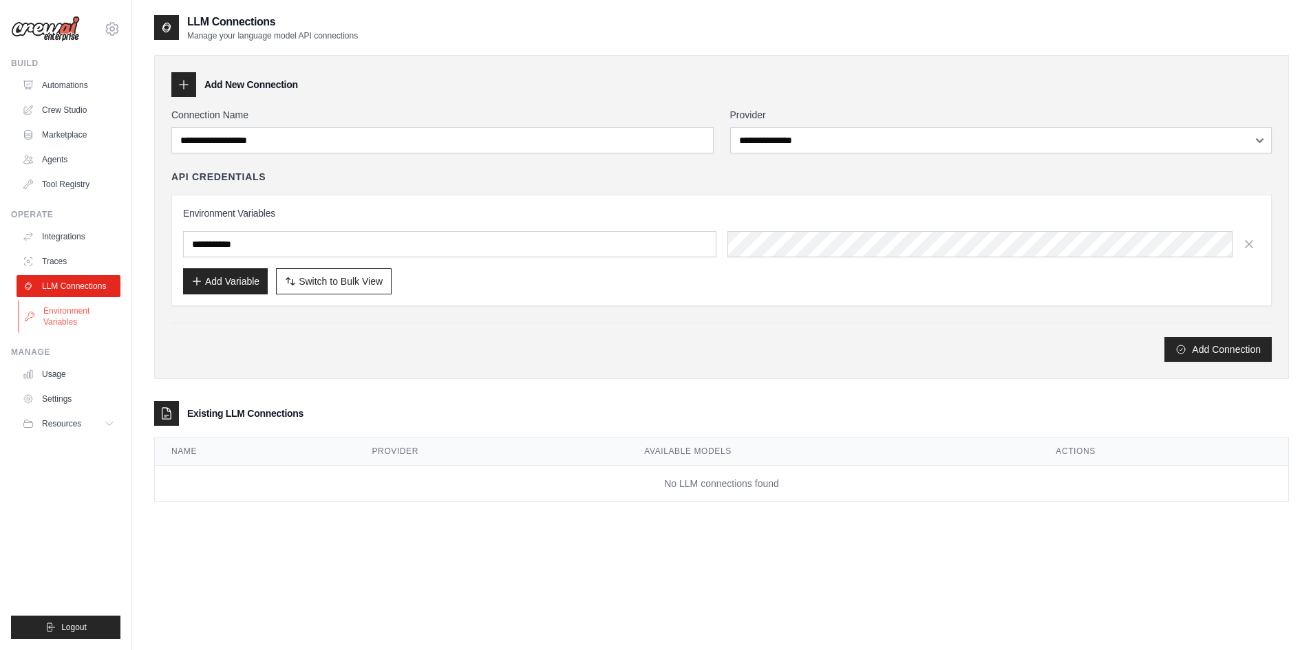
click at [64, 308] on link "Environment Variables" at bounding box center [70, 316] width 104 height 33
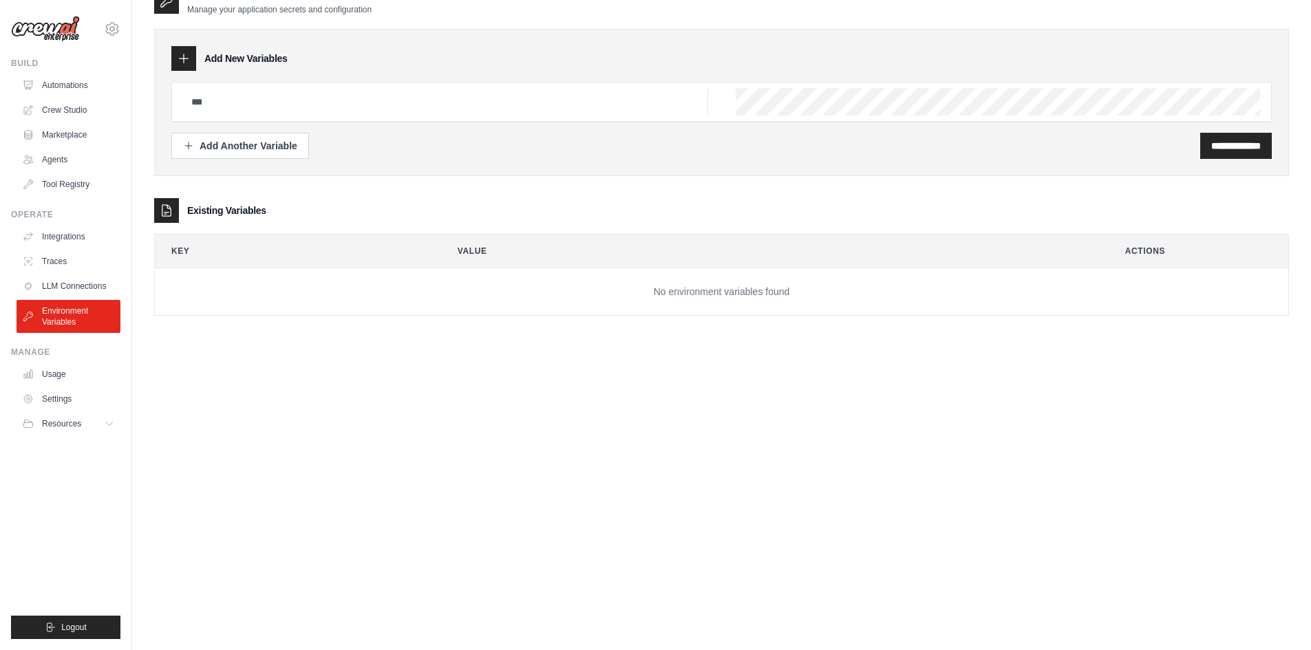
scroll to position [28, 0]
click at [72, 376] on link "Usage" at bounding box center [70, 374] width 104 height 22
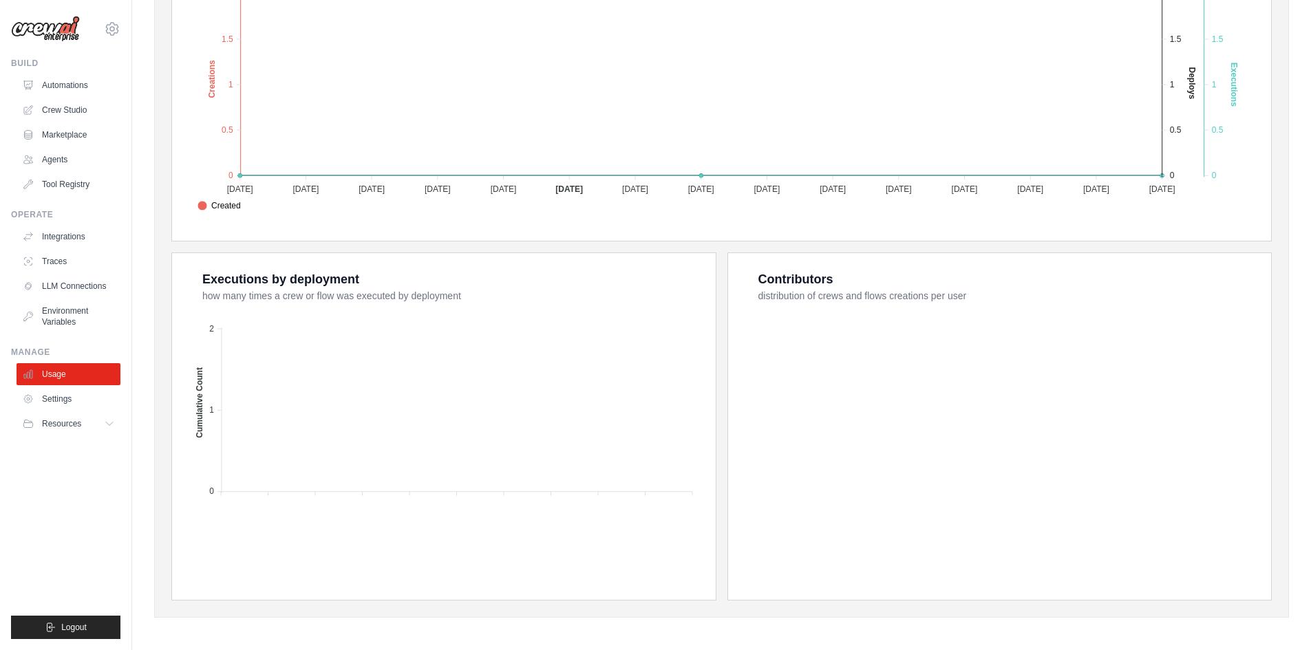
scroll to position [348, 0]
click at [65, 402] on link "Settings" at bounding box center [70, 399] width 104 height 22
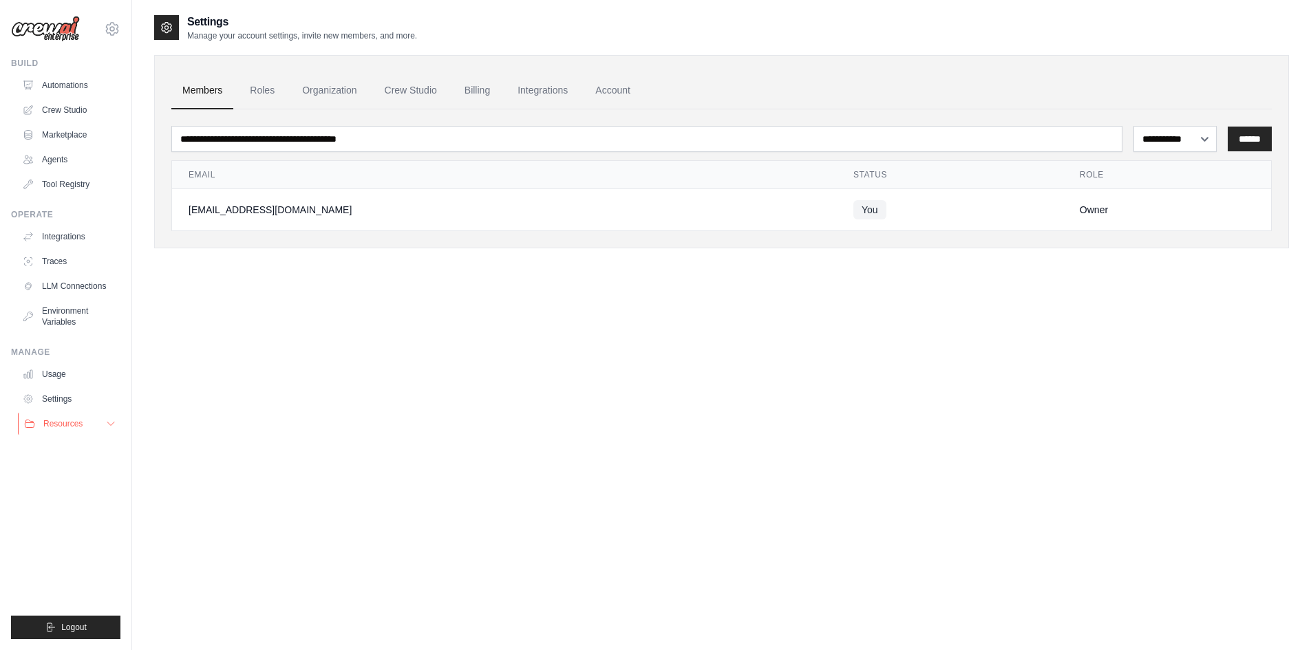
click at [107, 429] on button "Resources" at bounding box center [70, 424] width 104 height 22
click at [95, 508] on link "Video Tutorials" at bounding box center [74, 513] width 96 height 19
